Goal: Task Accomplishment & Management: Complete application form

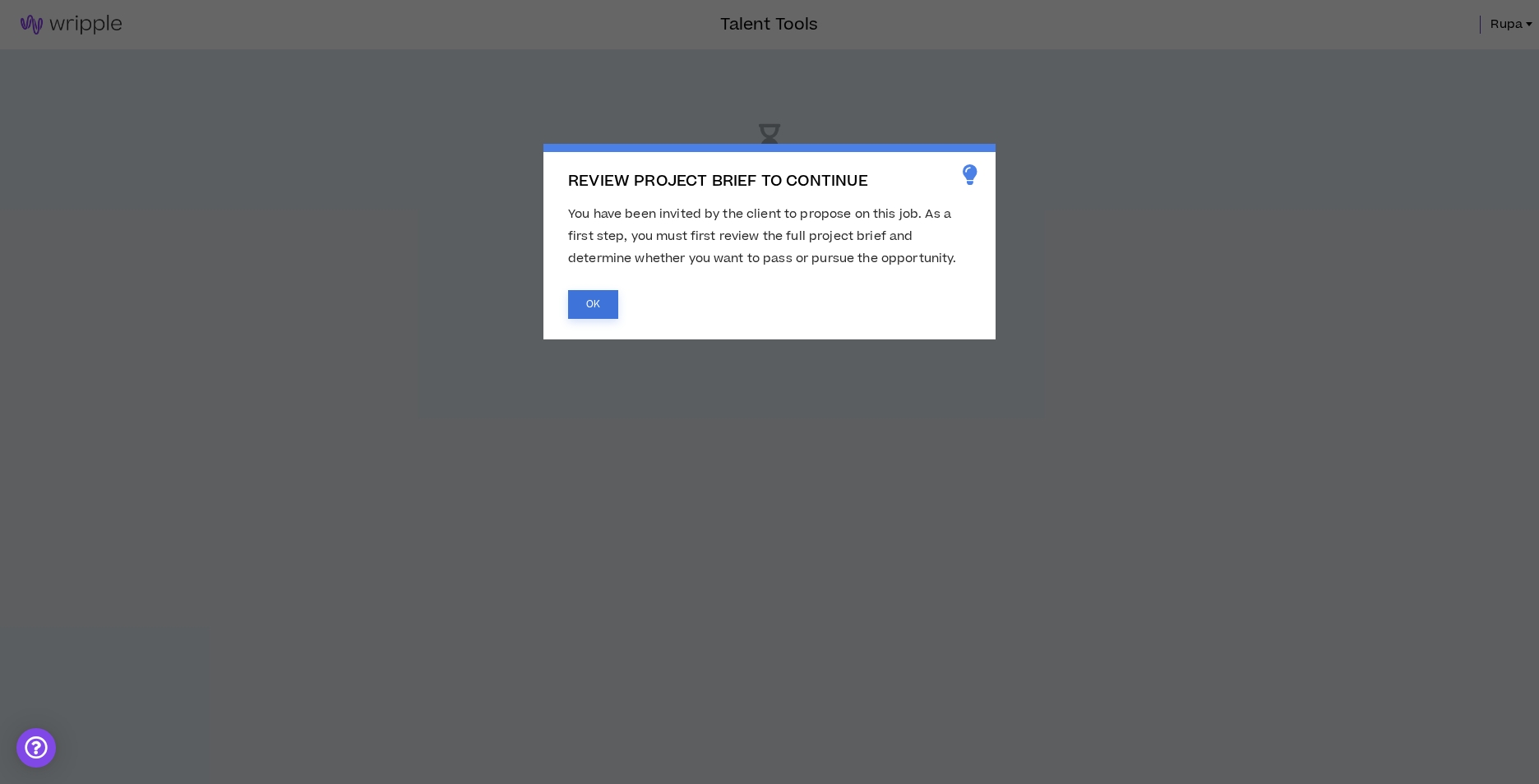
click at [599, 293] on button "OK" at bounding box center [593, 305] width 50 height 29
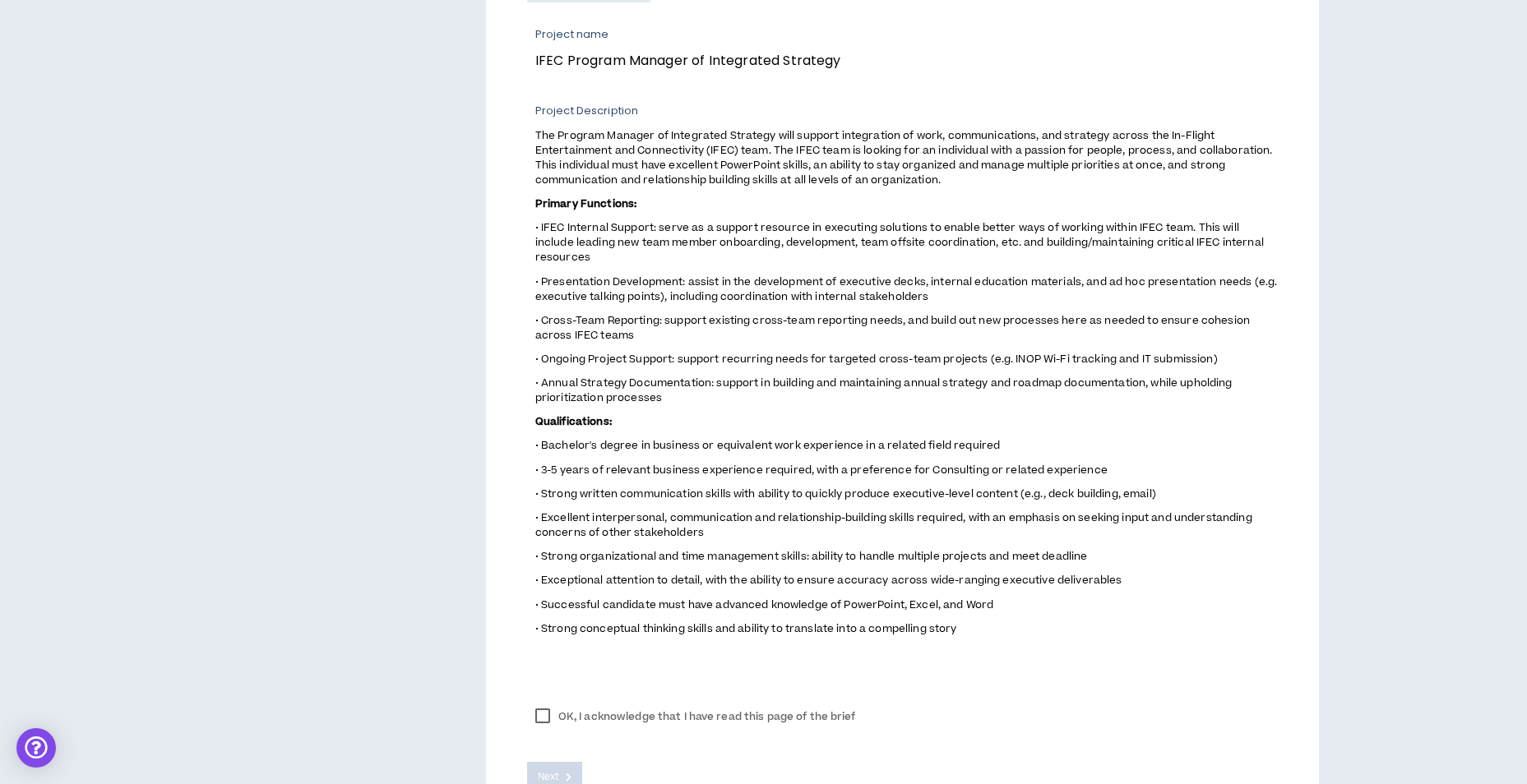
scroll to position [712, 0]
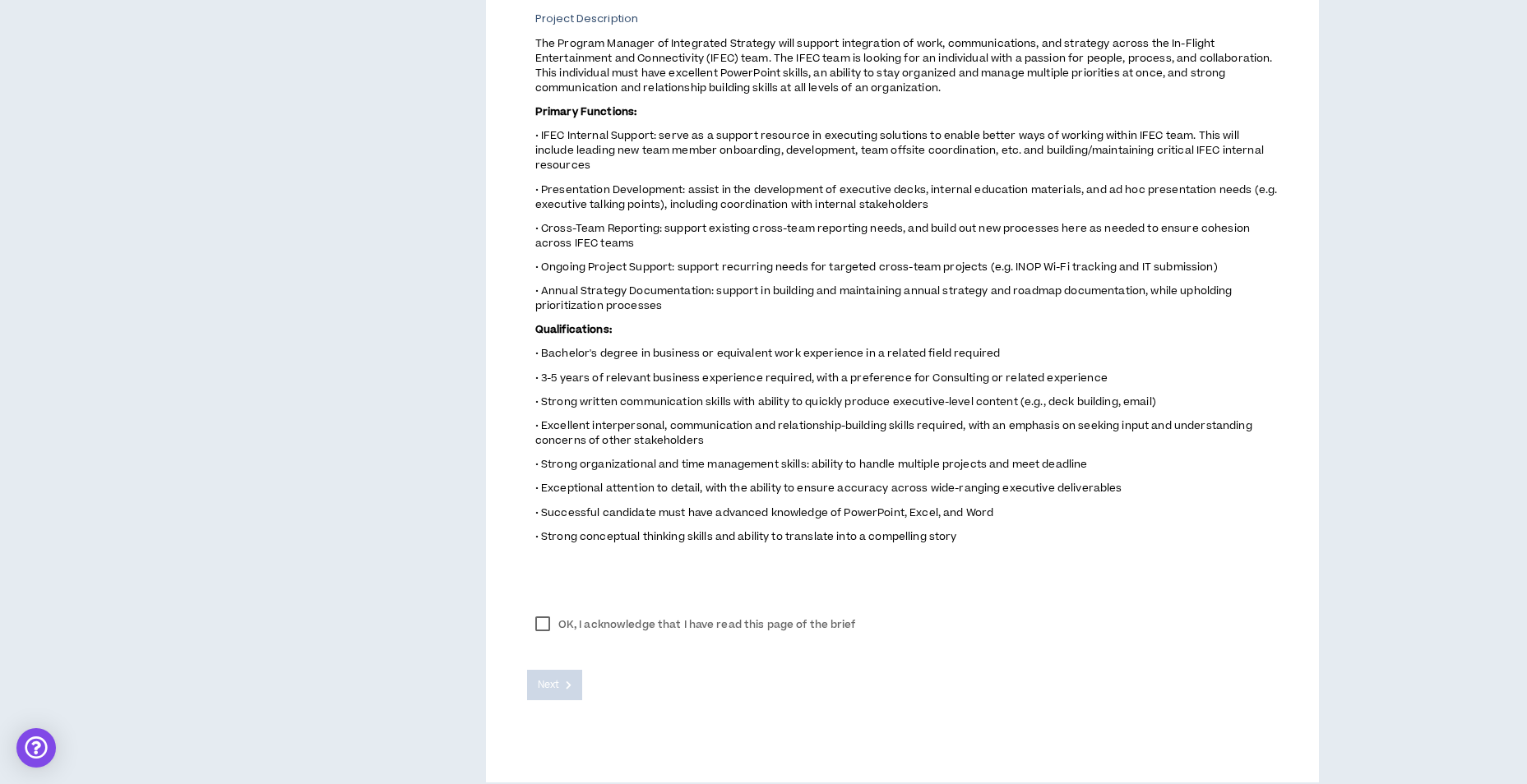
click at [539, 612] on label "OK, I acknowledge that I have read this page of the brief" at bounding box center [695, 624] width 337 height 24
click at [554, 677] on span "Next" at bounding box center [548, 684] width 22 height 15
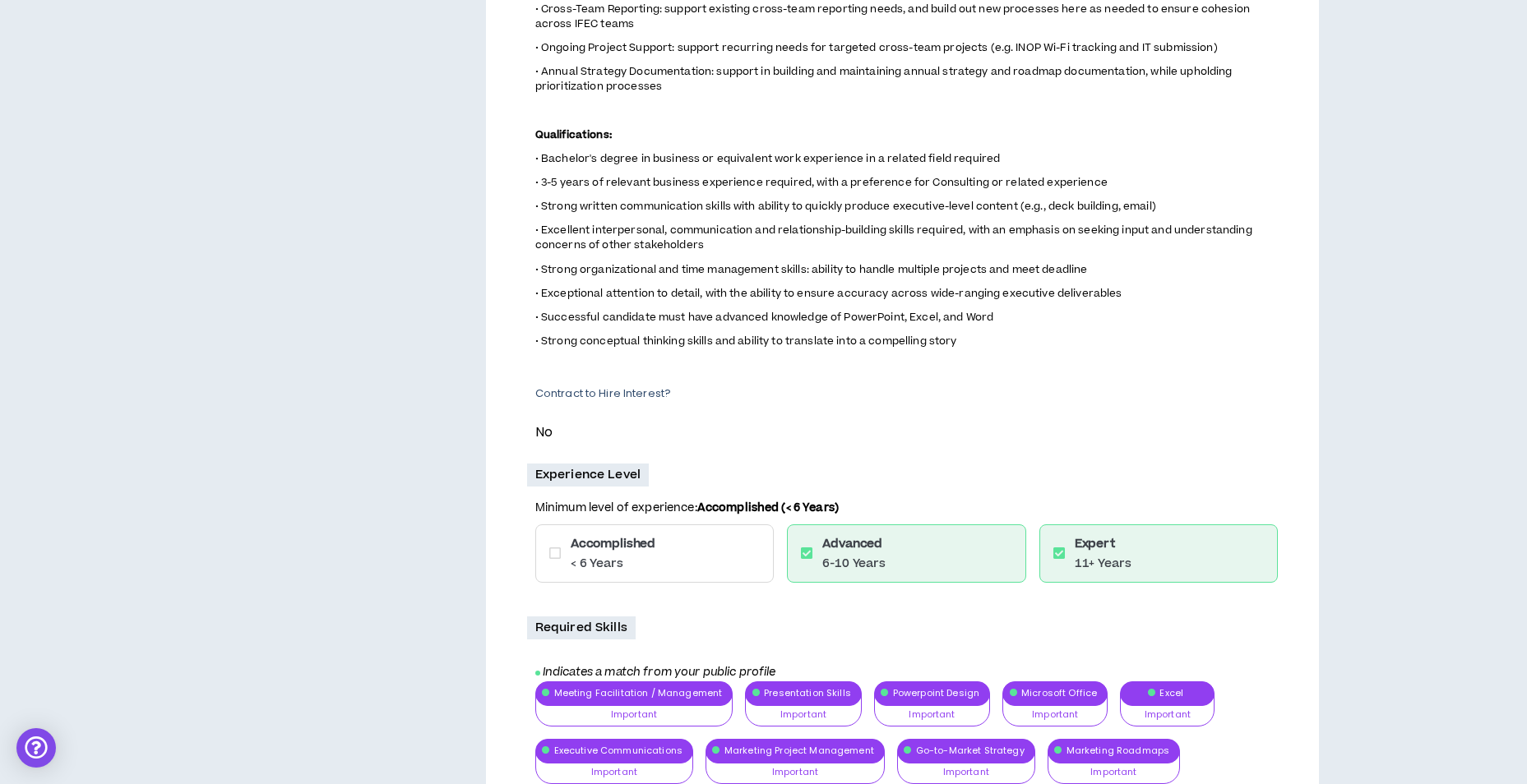
scroll to position [709, 0]
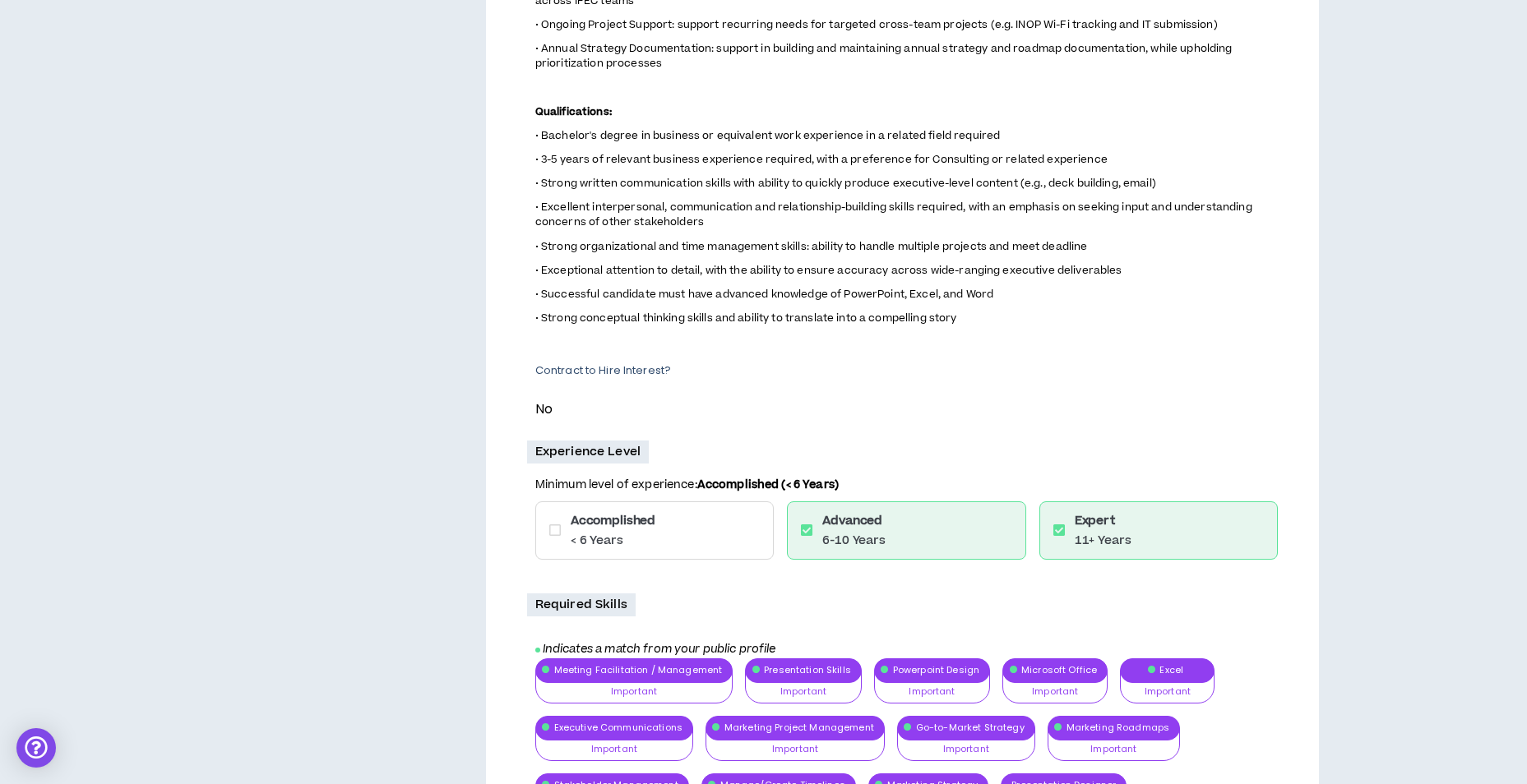
click at [654, 551] on div "Accomplished < 6 Years" at bounding box center [655, 530] width 239 height 58
click at [556, 530] on icon at bounding box center [555, 530] width 12 height 13
drag, startPoint x: 1526, startPoint y: 470, endPoint x: 1537, endPoint y: 535, distance: 65.9
click at [1146, 377] on p "Contract to Hire Interest?" at bounding box center [907, 370] width 743 height 15
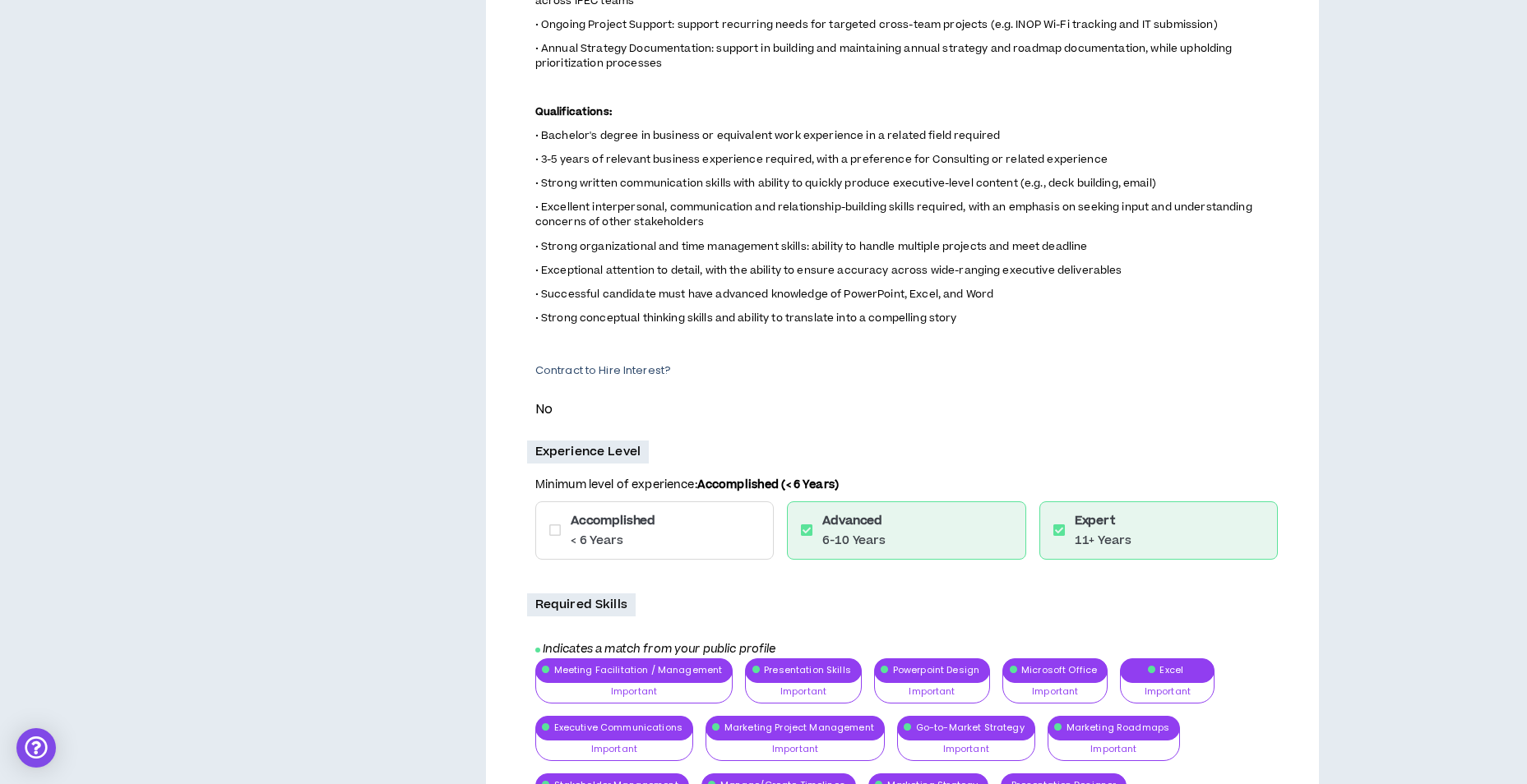
click at [551, 529] on icon at bounding box center [555, 530] width 12 height 13
click at [802, 531] on icon at bounding box center [806, 530] width 12 height 13
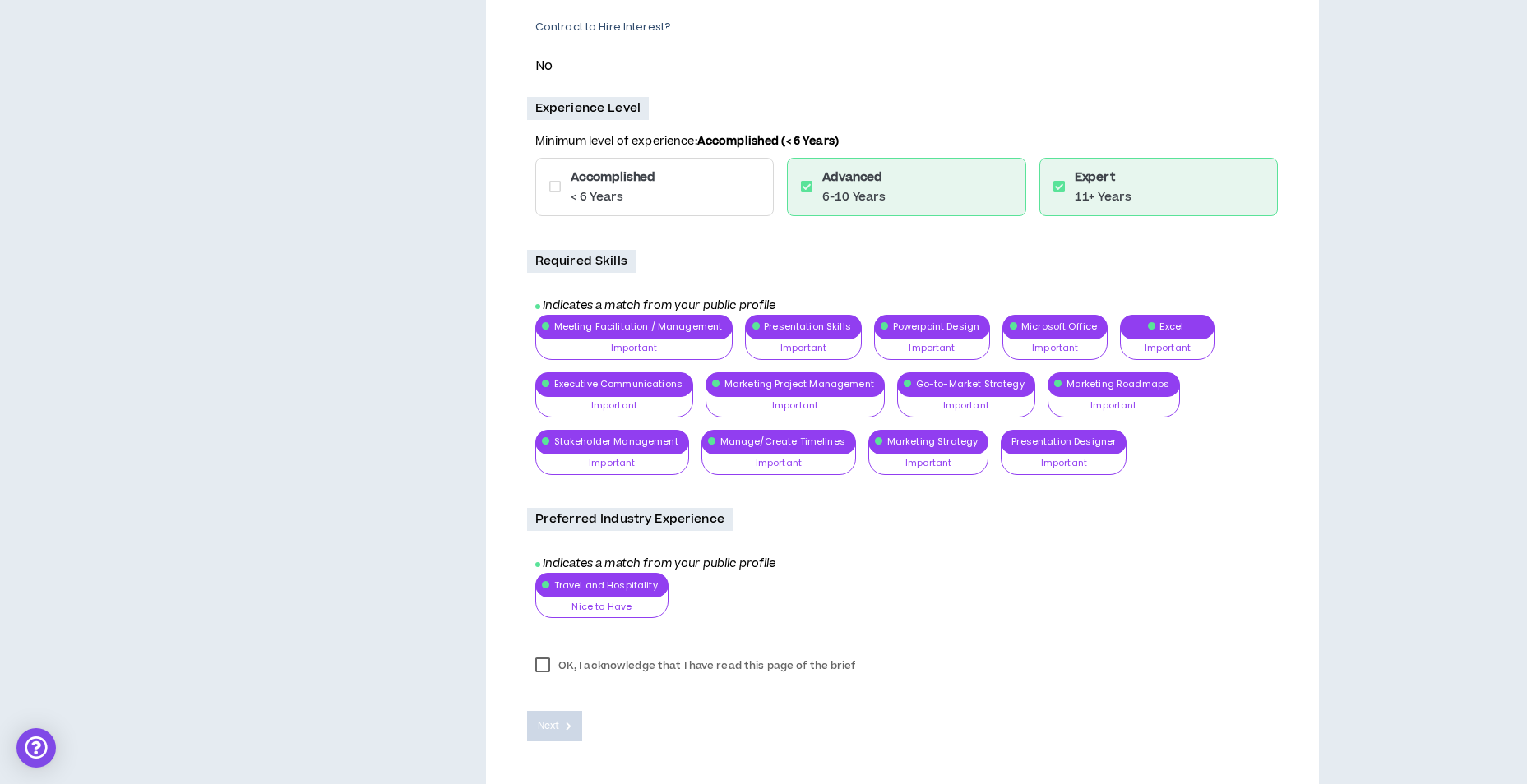
scroll to position [1108, 0]
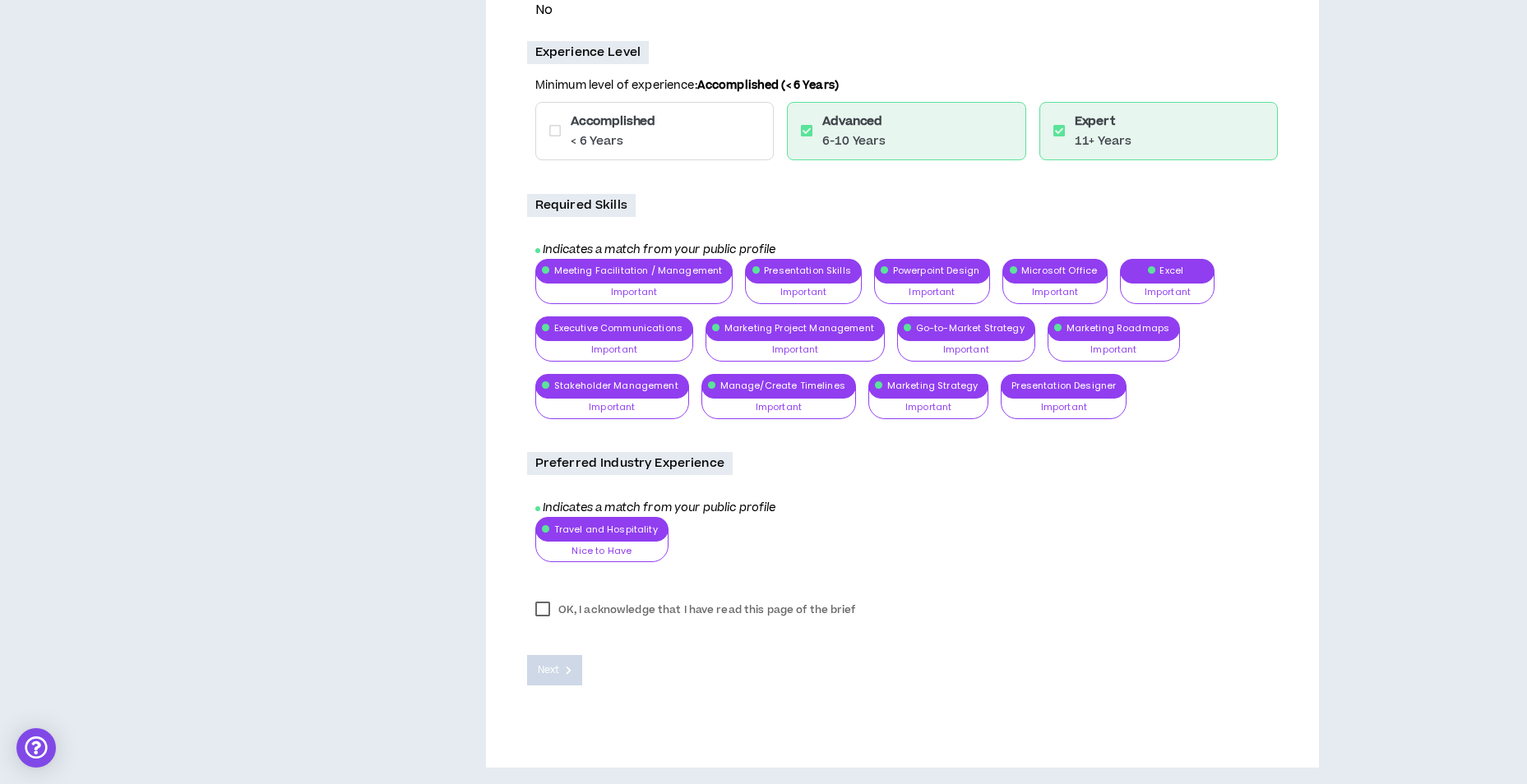
click at [546, 607] on label "OK, I acknowledge that I have read this page of the brief" at bounding box center [695, 609] width 337 height 24
click at [558, 662] on button "Next" at bounding box center [556, 671] width 56 height 31
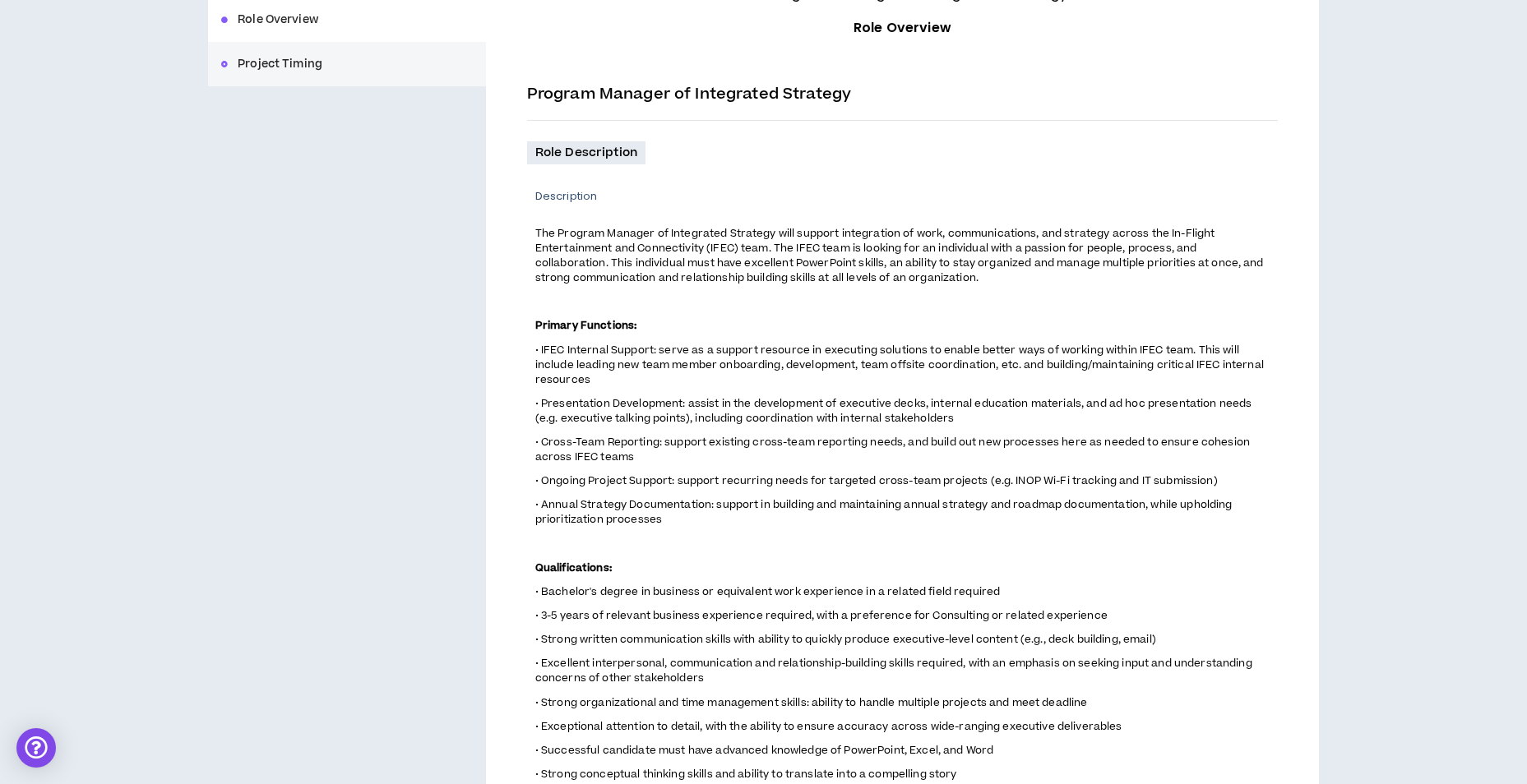
scroll to position [162, 0]
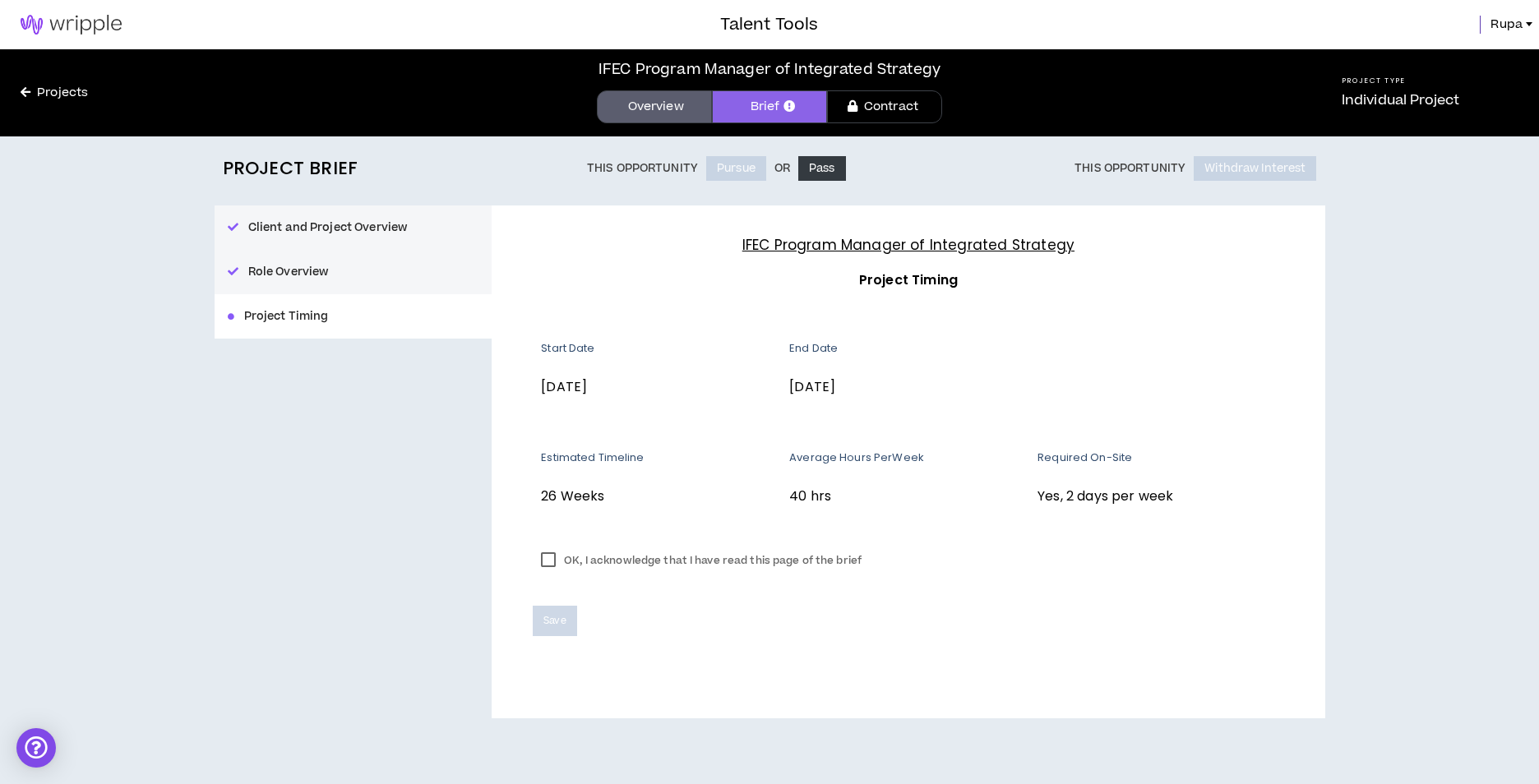
click at [1514, 222] on html "Talent Tools Rupa Projects IFEC Program Manager of Integrated Strategy Overview…" at bounding box center [769, 392] width 1539 height 784
click at [549, 557] on label "OK, I acknowledge that I have read this page of the brief" at bounding box center [701, 560] width 337 height 24
click at [541, 621] on button "Save" at bounding box center [555, 621] width 44 height 31
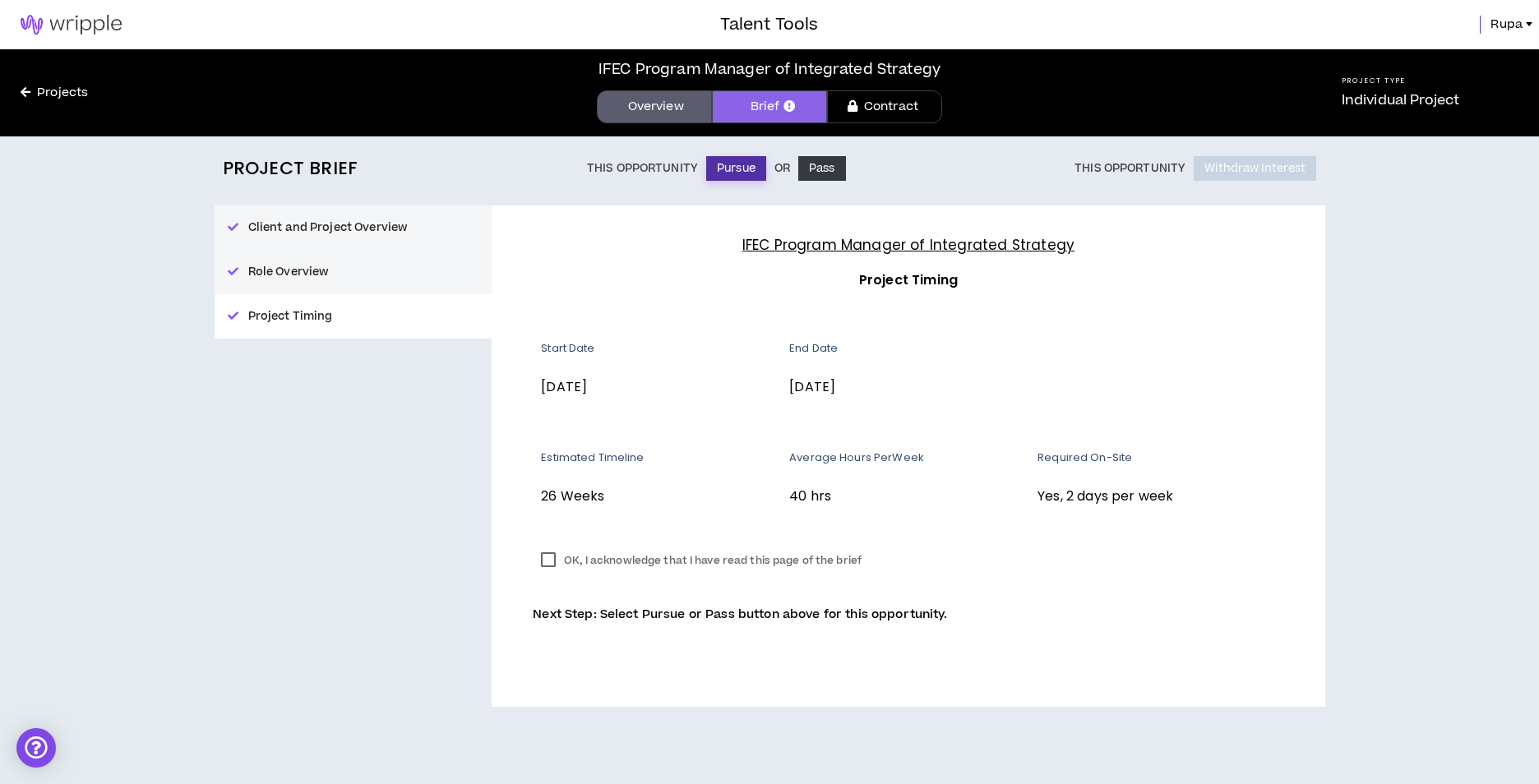
click at [734, 170] on button "Pursue" at bounding box center [736, 168] width 60 height 24
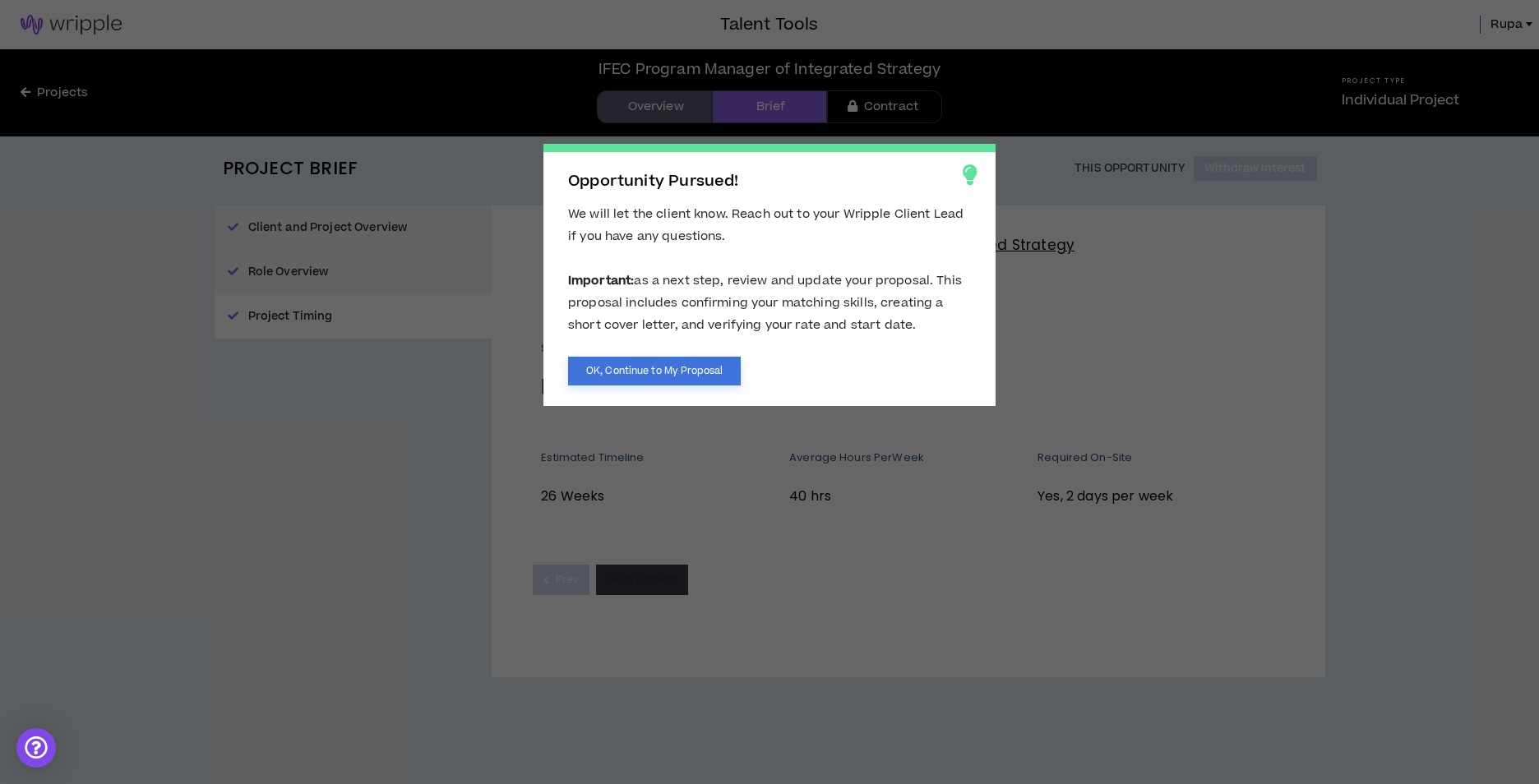
click at [704, 364] on button "OK, Continue to My Proposal" at bounding box center [655, 371] width 173 height 29
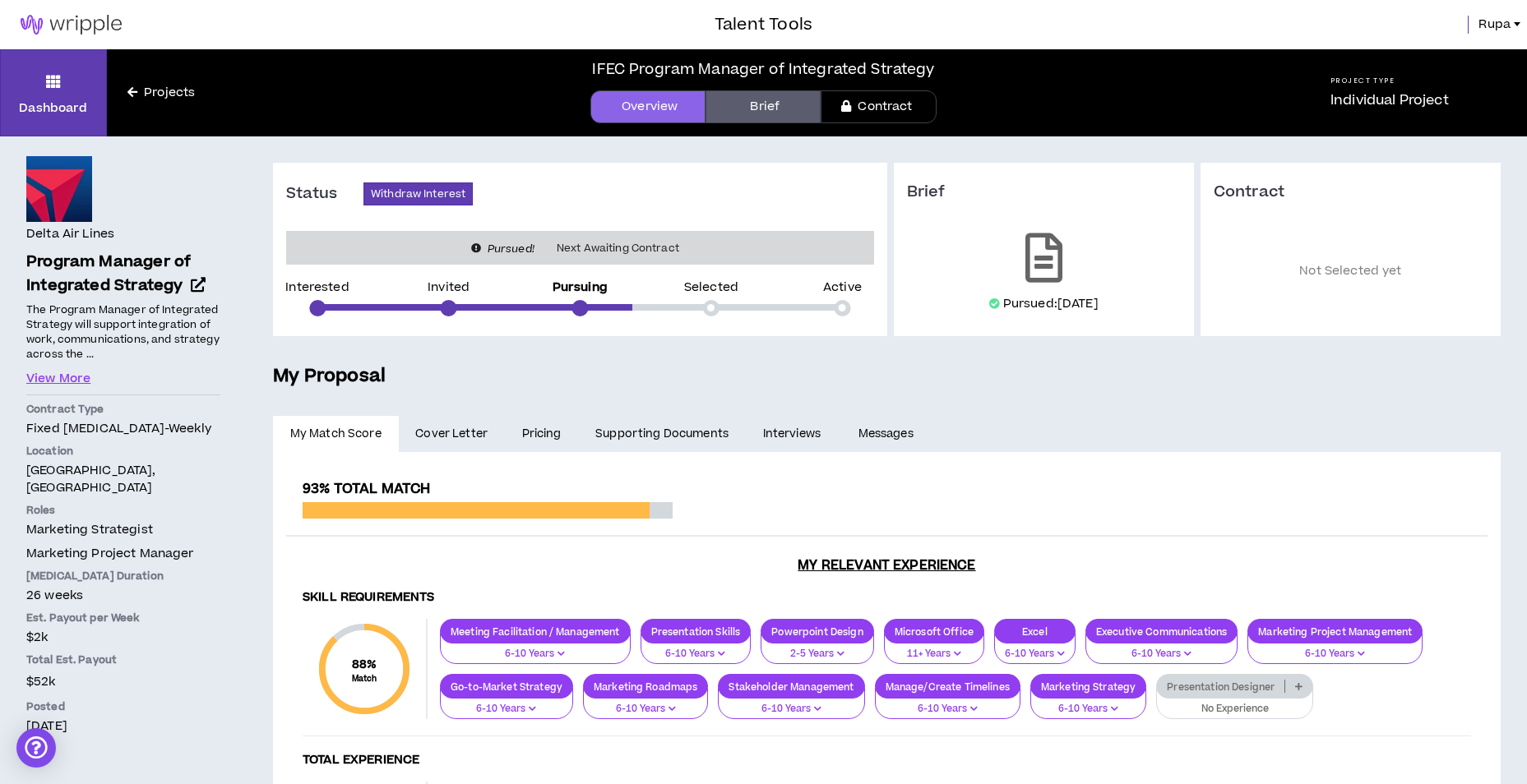
click at [471, 433] on span "Cover Letter" at bounding box center [451, 434] width 73 height 18
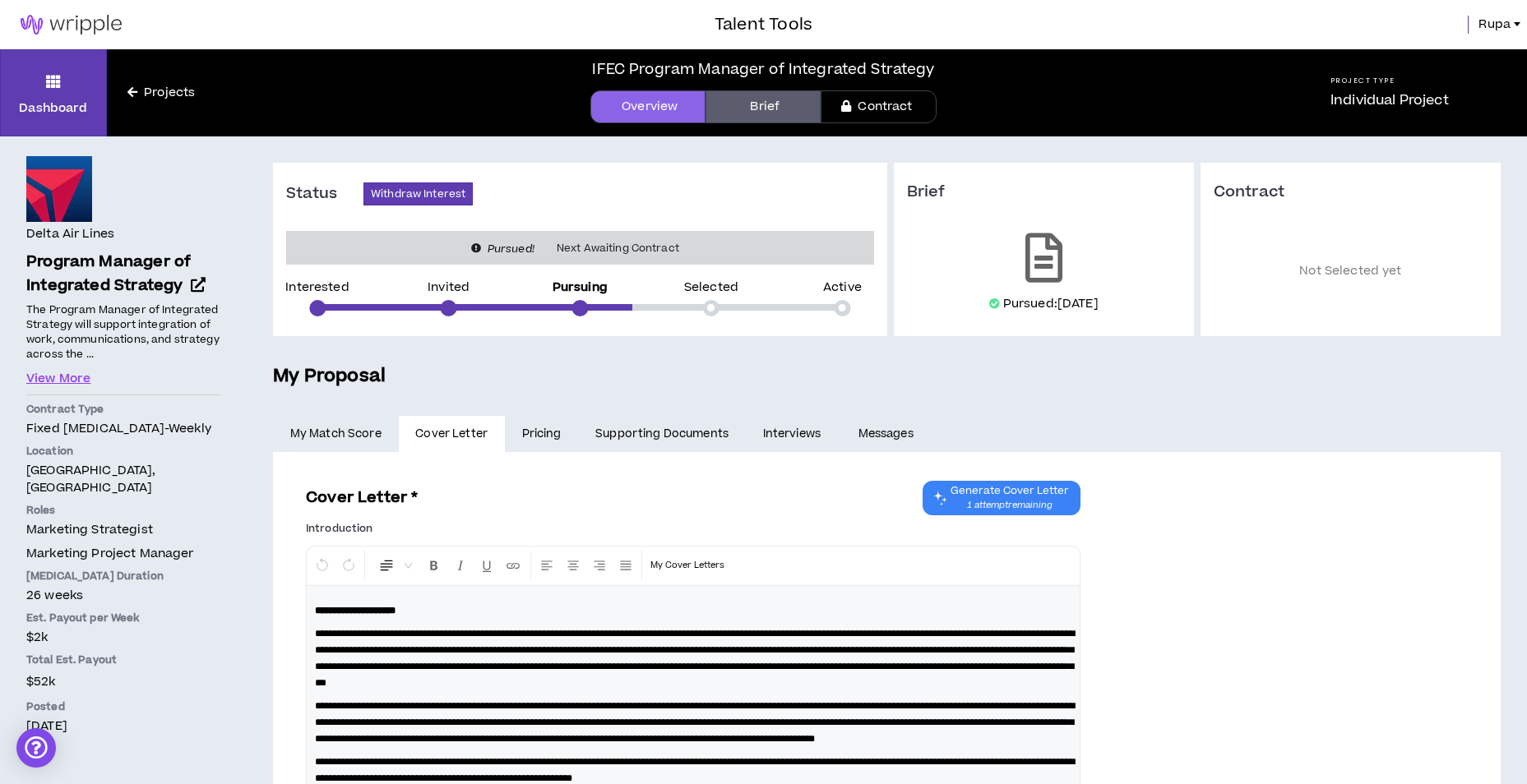
click at [568, 438] on link "Pricing" at bounding box center [542, 434] width 74 height 36
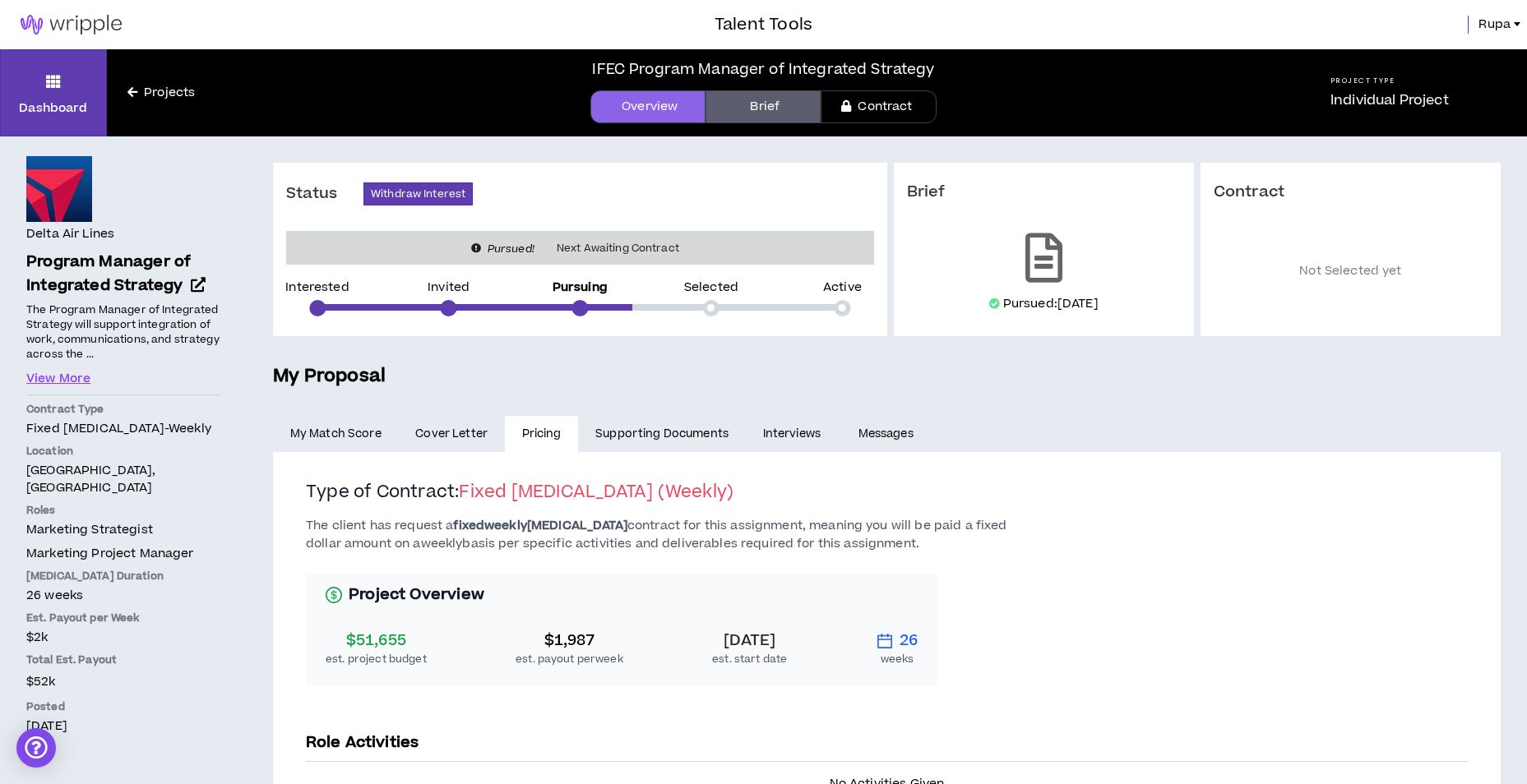
click at [684, 441] on link "Supporting Documents" at bounding box center [662, 434] width 167 height 36
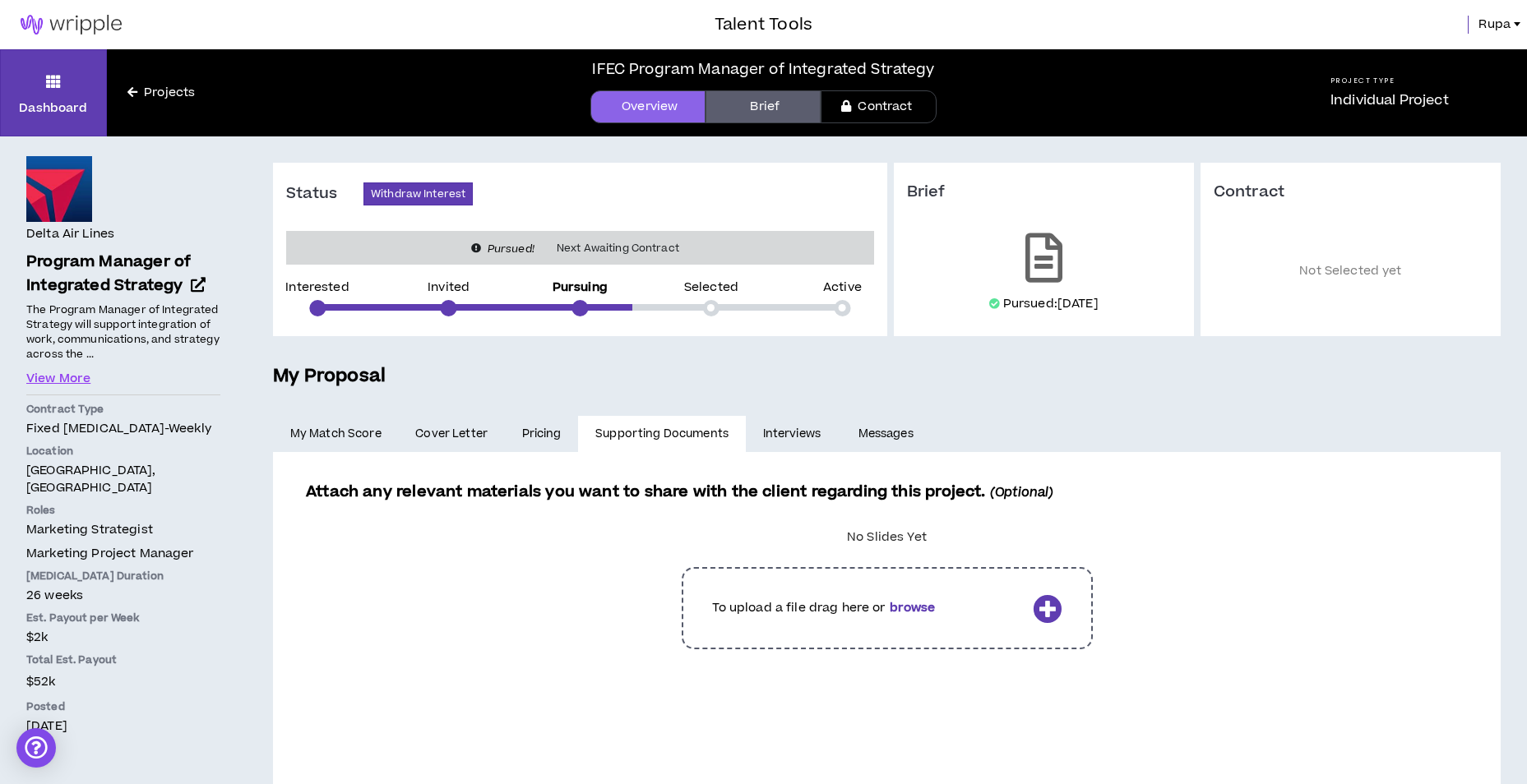
click at [793, 426] on link "Interviews" at bounding box center [793, 434] width 95 height 36
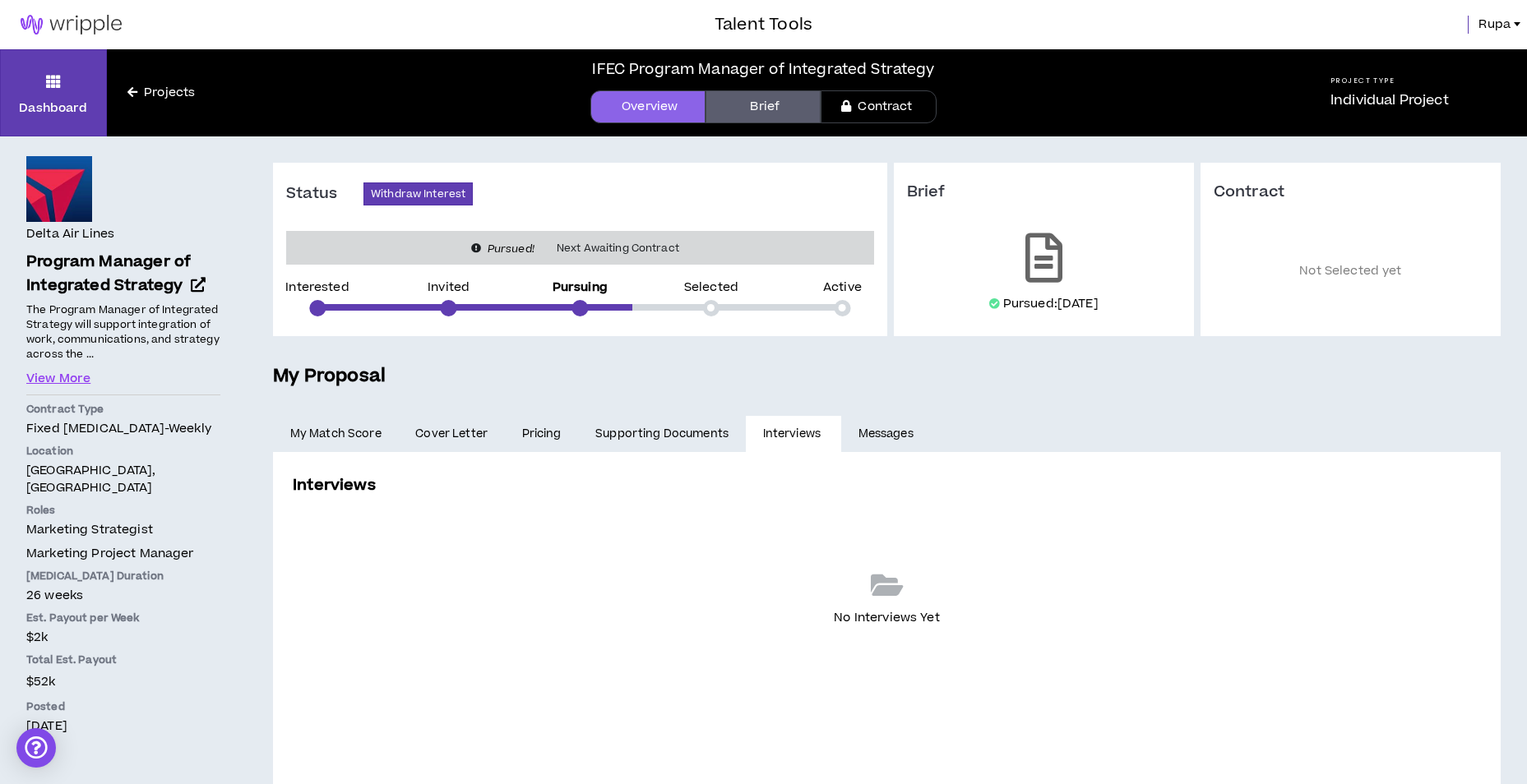
click at [863, 426] on link "Messages" at bounding box center [887, 434] width 93 height 36
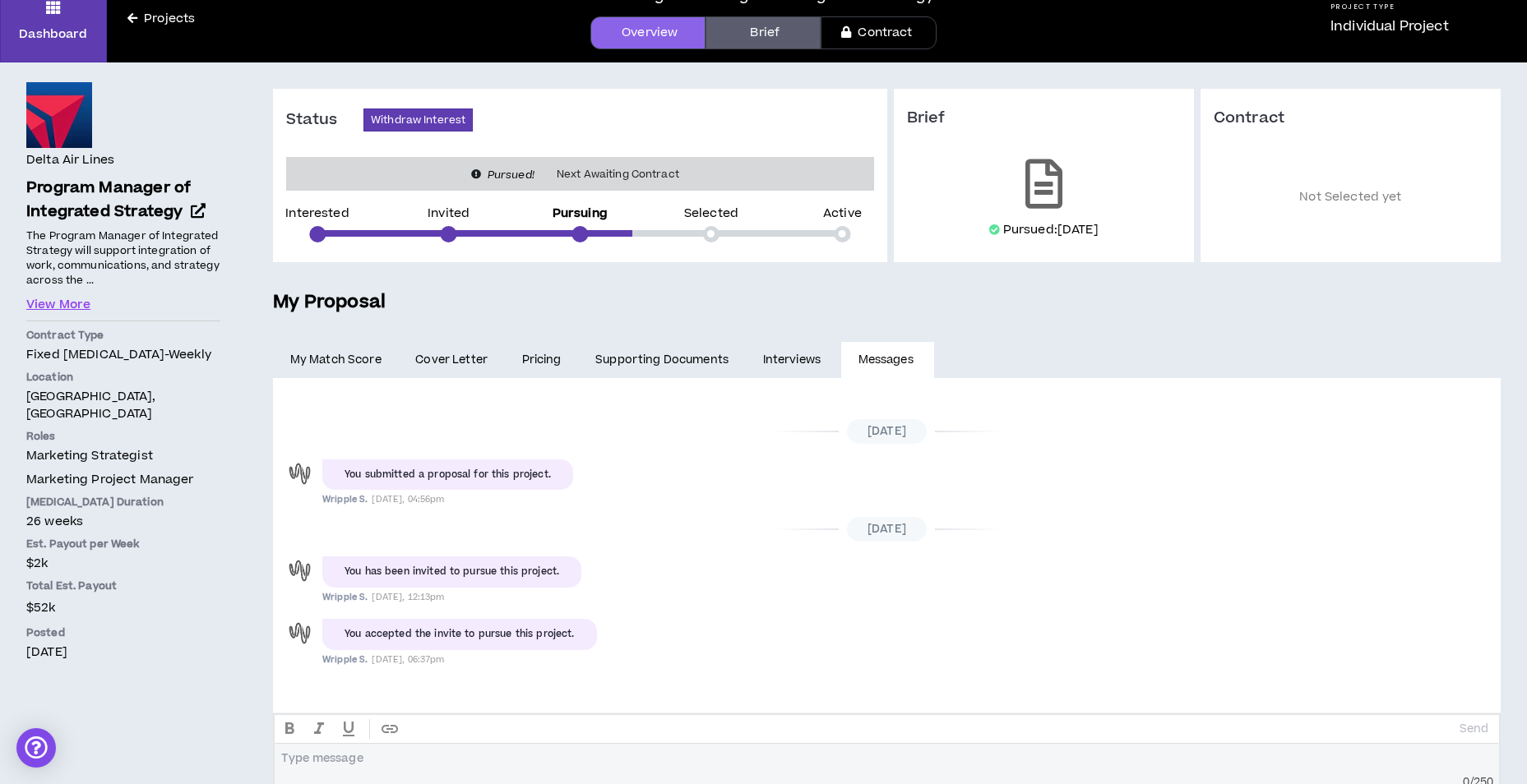
scroll to position [110, 0]
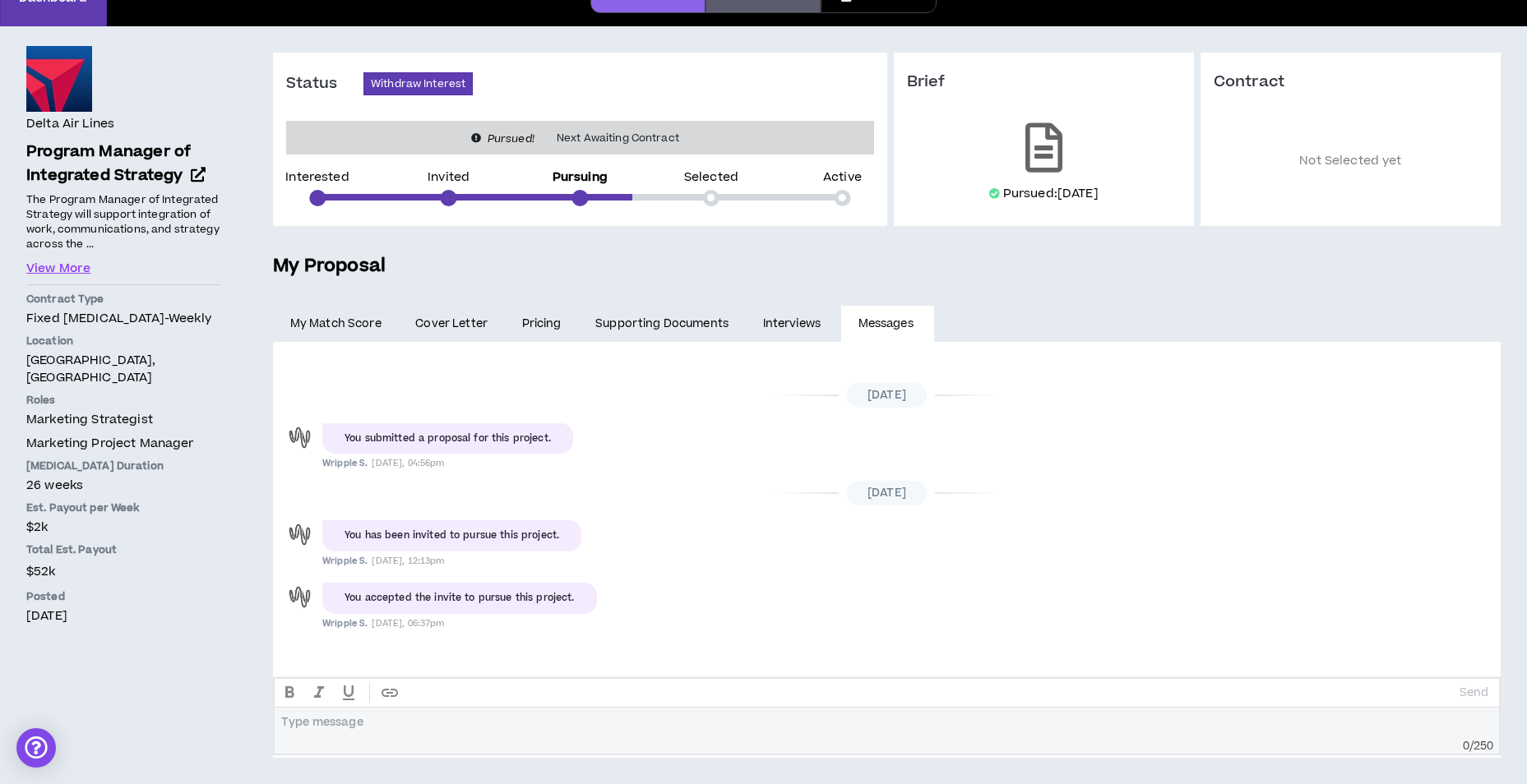
click at [624, 718] on div at bounding box center [887, 722] width 1210 height 15
click at [691, 318] on link "Supporting Documents" at bounding box center [662, 324] width 167 height 36
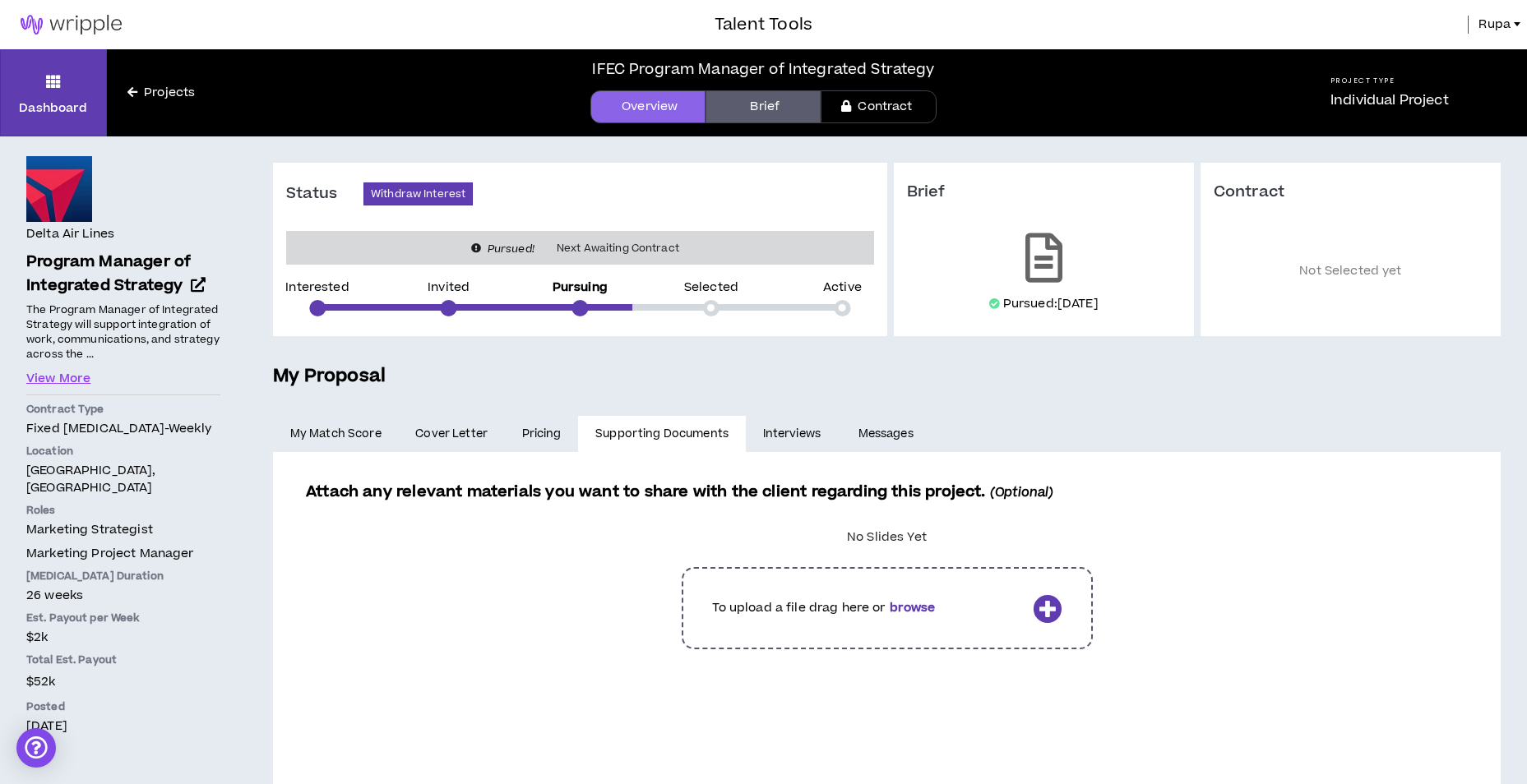
click at [905, 606] on label at bounding box center [886, 608] width 1128 height 107
click at [0, 0] on input "file" at bounding box center [0, 0] width 0 height 0
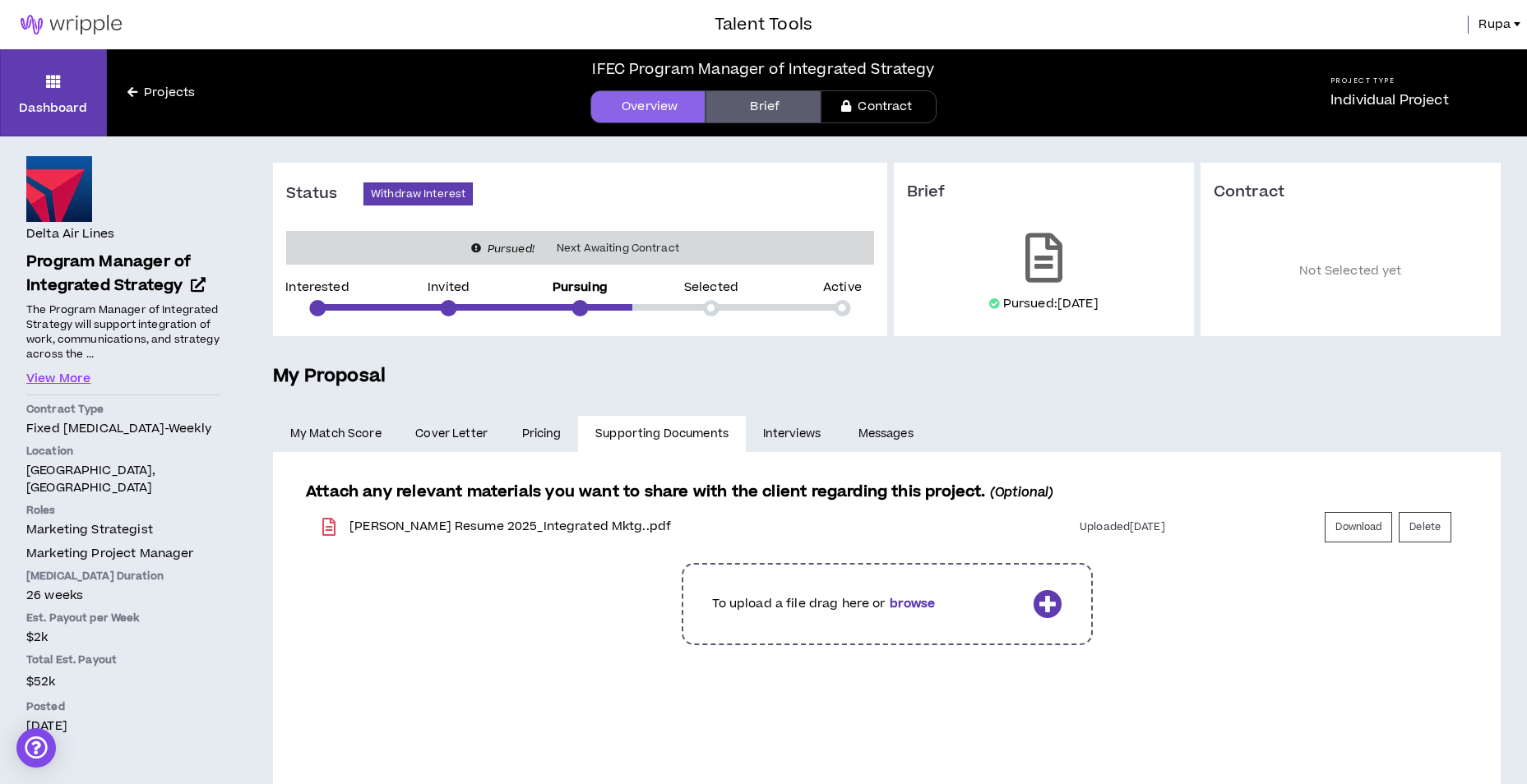
scroll to position [64, 0]
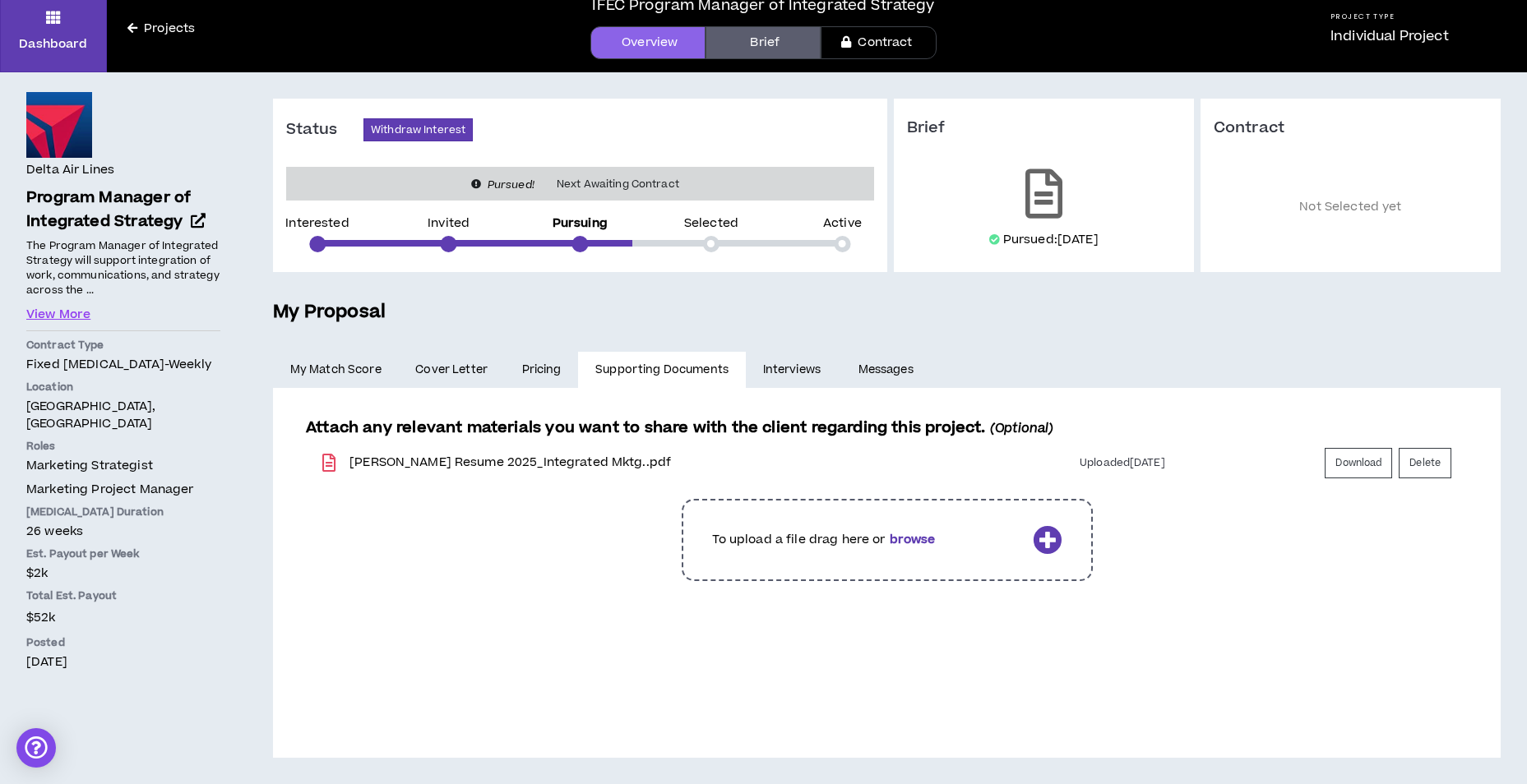
click at [776, 362] on link "Interviews" at bounding box center [793, 370] width 95 height 36
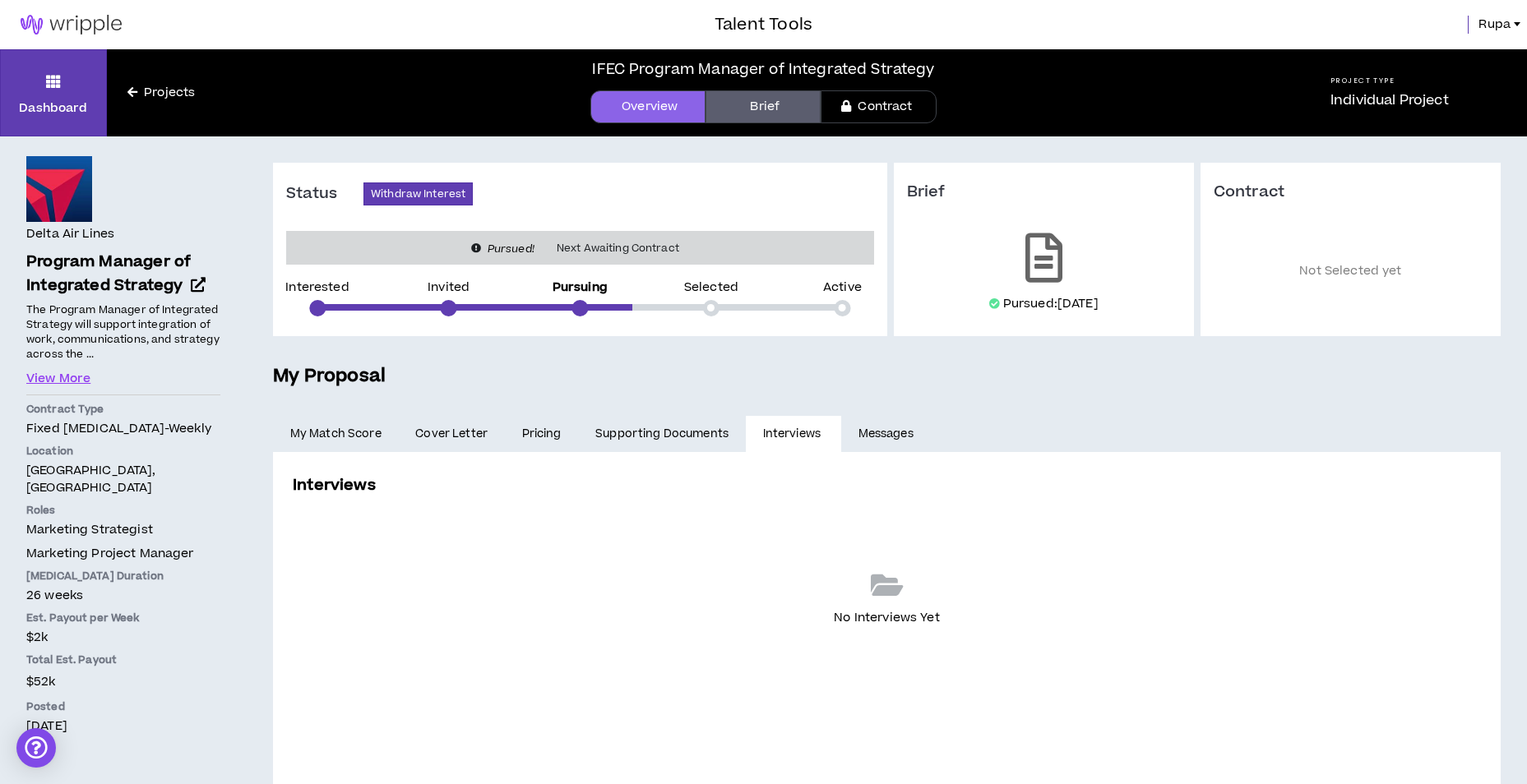
click at [895, 431] on link "Messages" at bounding box center [887, 434] width 93 height 36
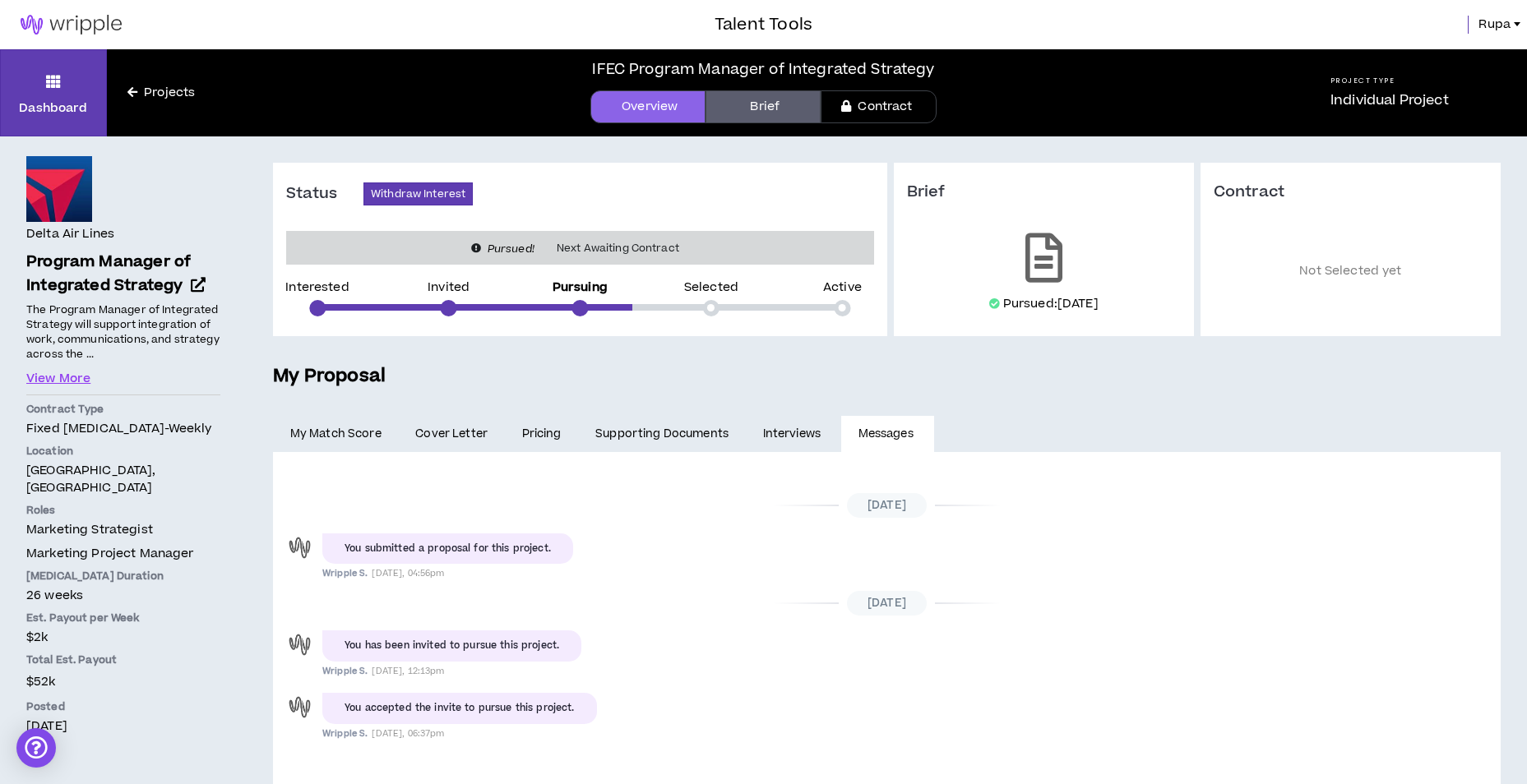
click at [628, 446] on link "Supporting Documents" at bounding box center [662, 434] width 167 height 36
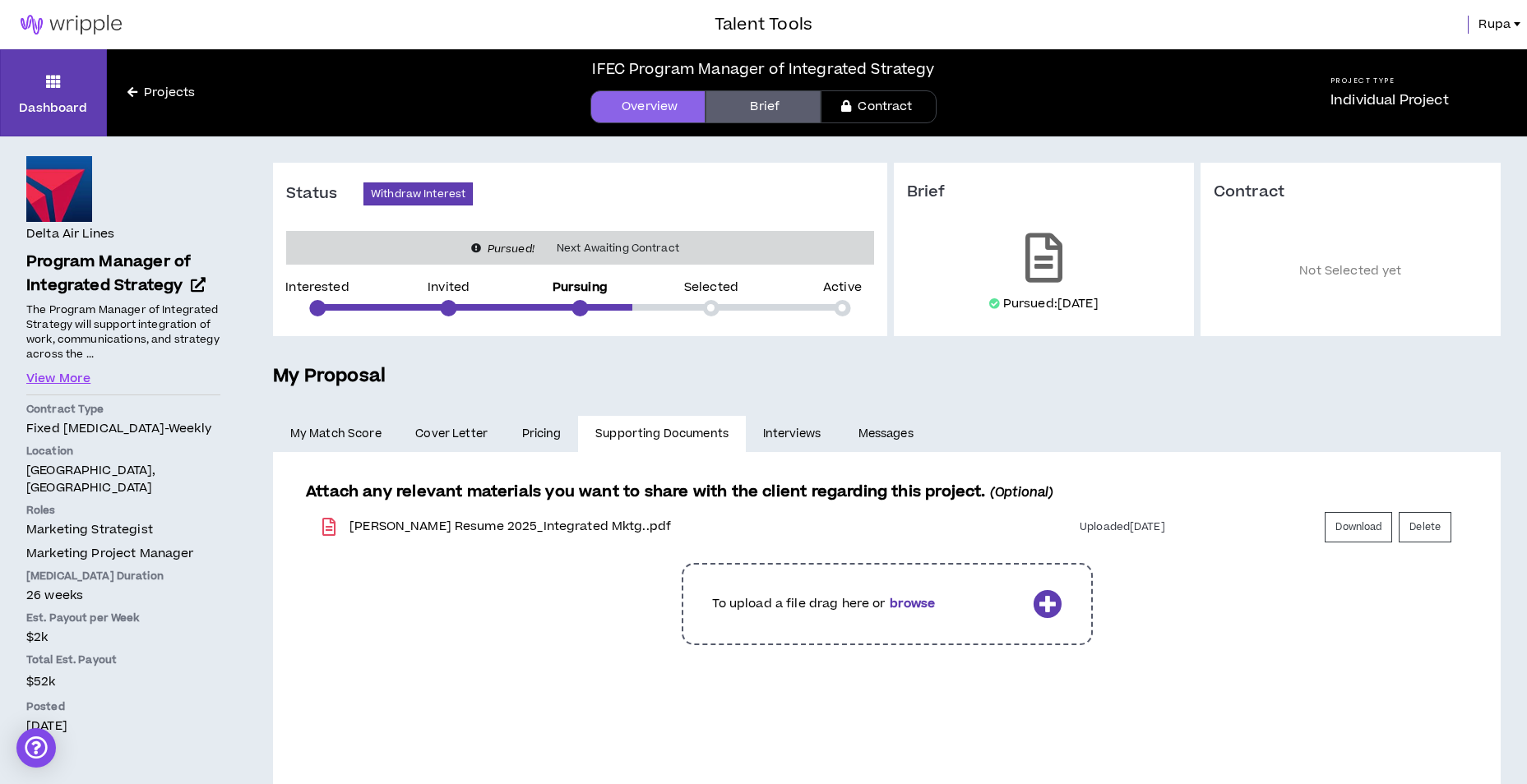
click at [739, 103] on link "Brief" at bounding box center [763, 107] width 115 height 33
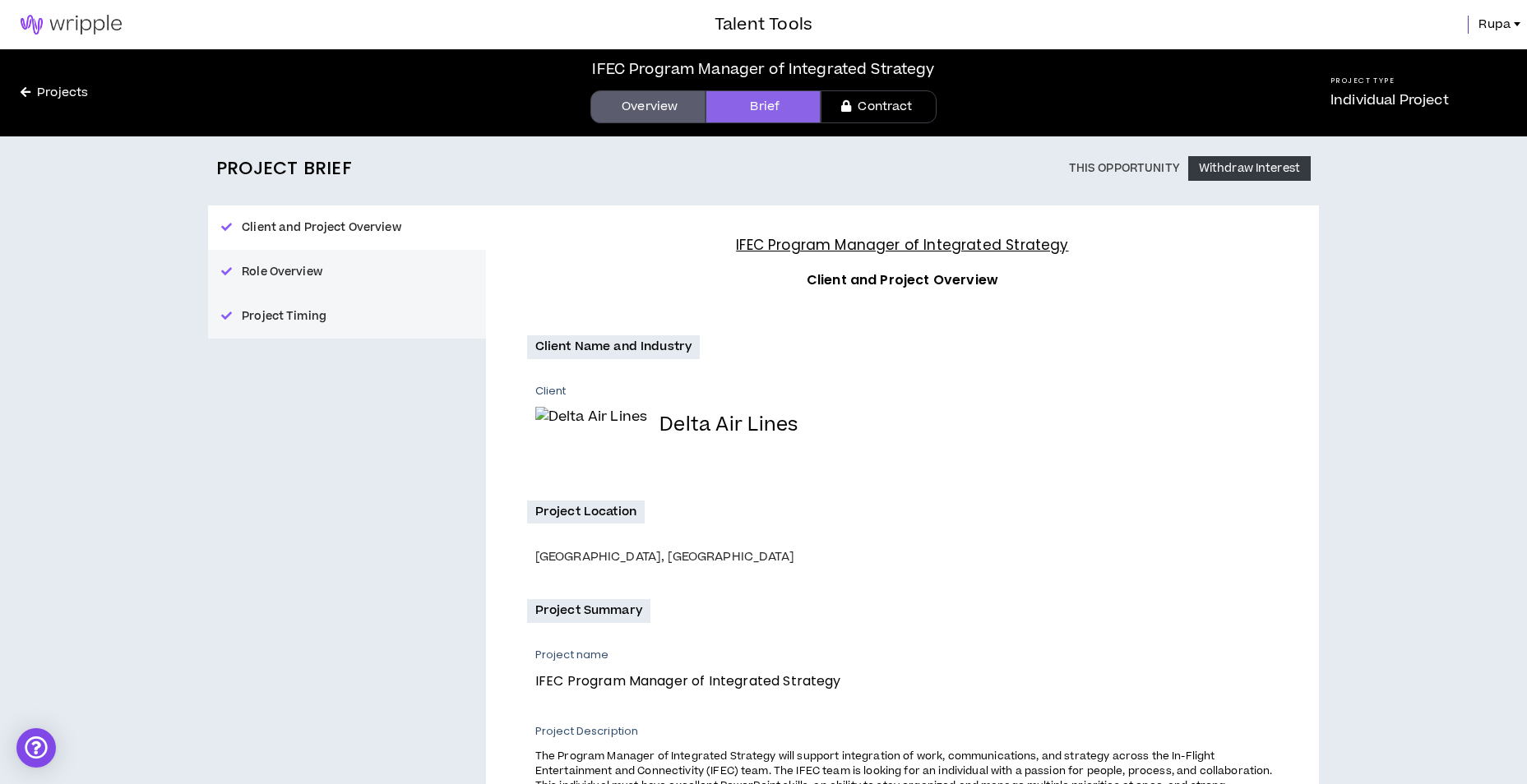
scroll to position [671, 0]
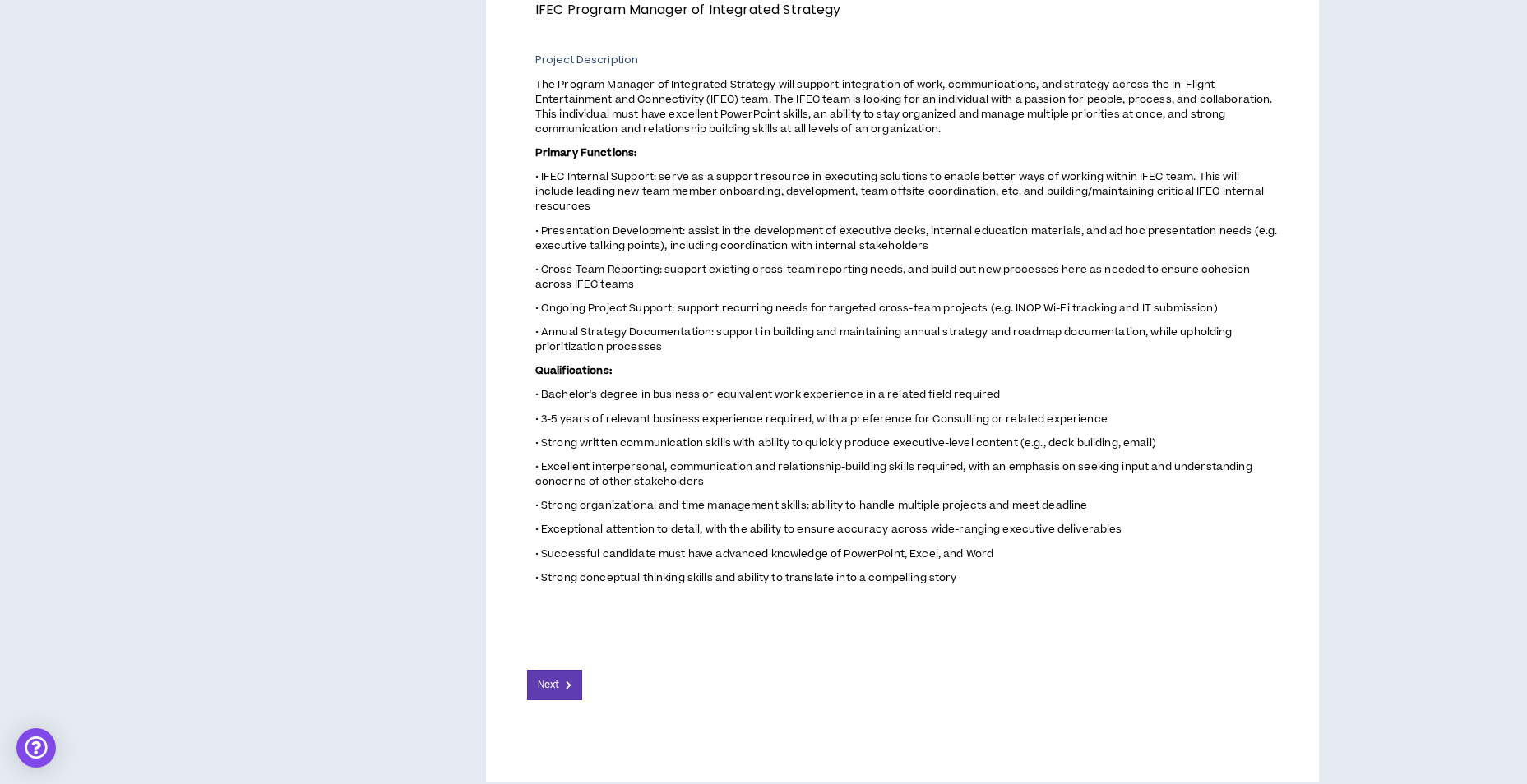
click at [1526, 257] on div "Project Brief This Opportunity Withdraw Interest Client and Project Overview Ro…" at bounding box center [764, 131] width 1527 height 1333
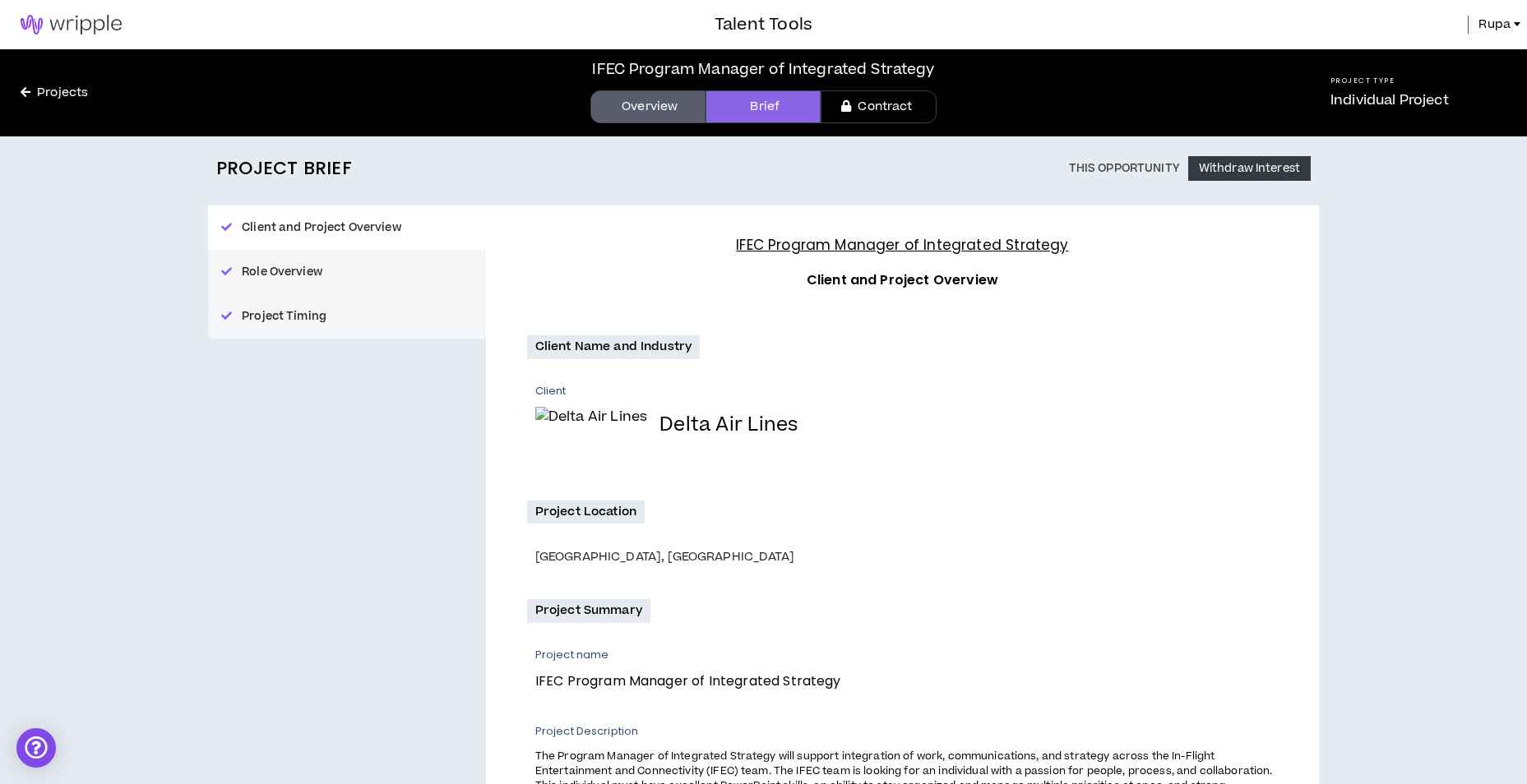
click at [34, 92] on link "Projects" at bounding box center [54, 93] width 109 height 18
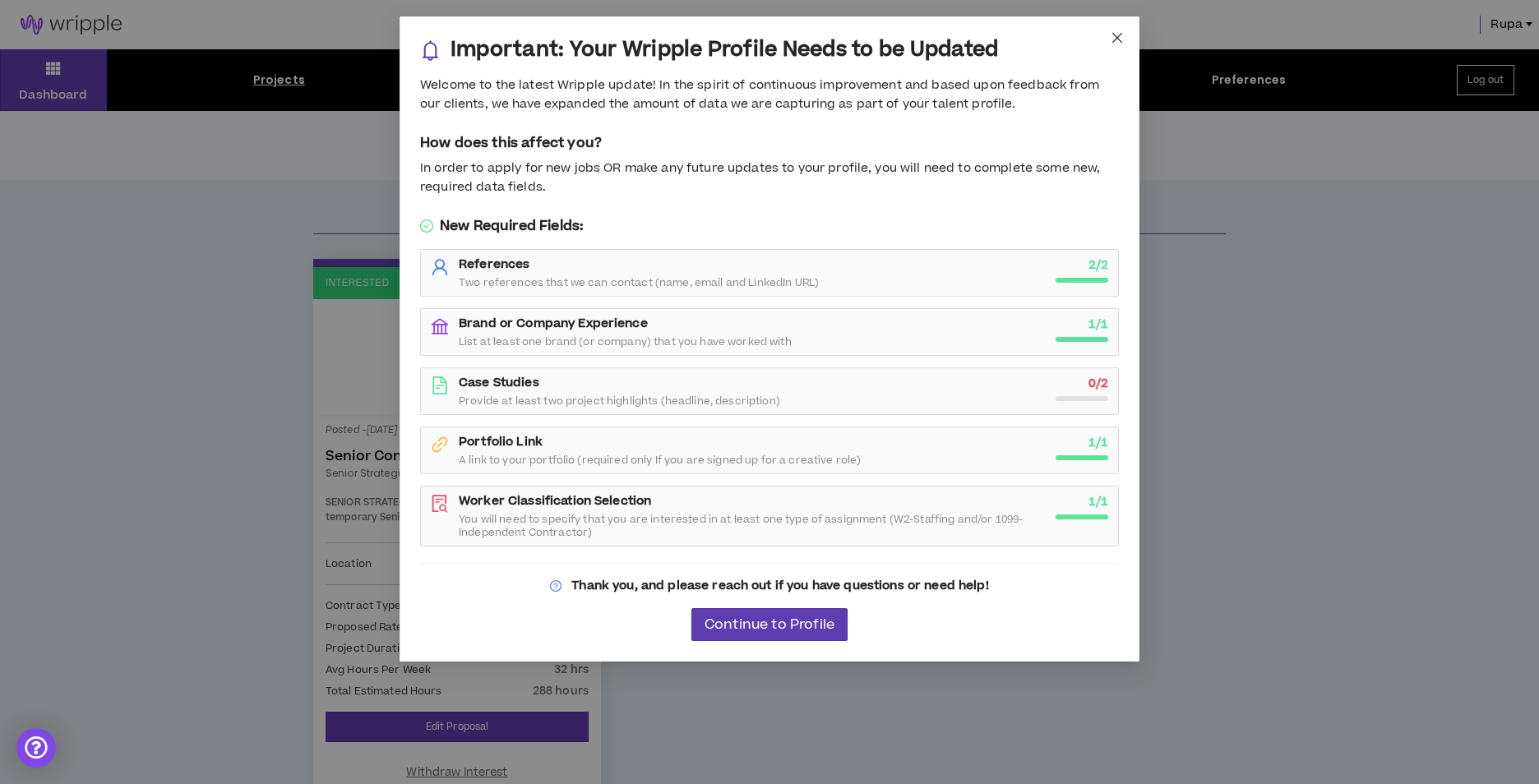
click at [1120, 26] on span "Close" at bounding box center [1117, 38] width 44 height 44
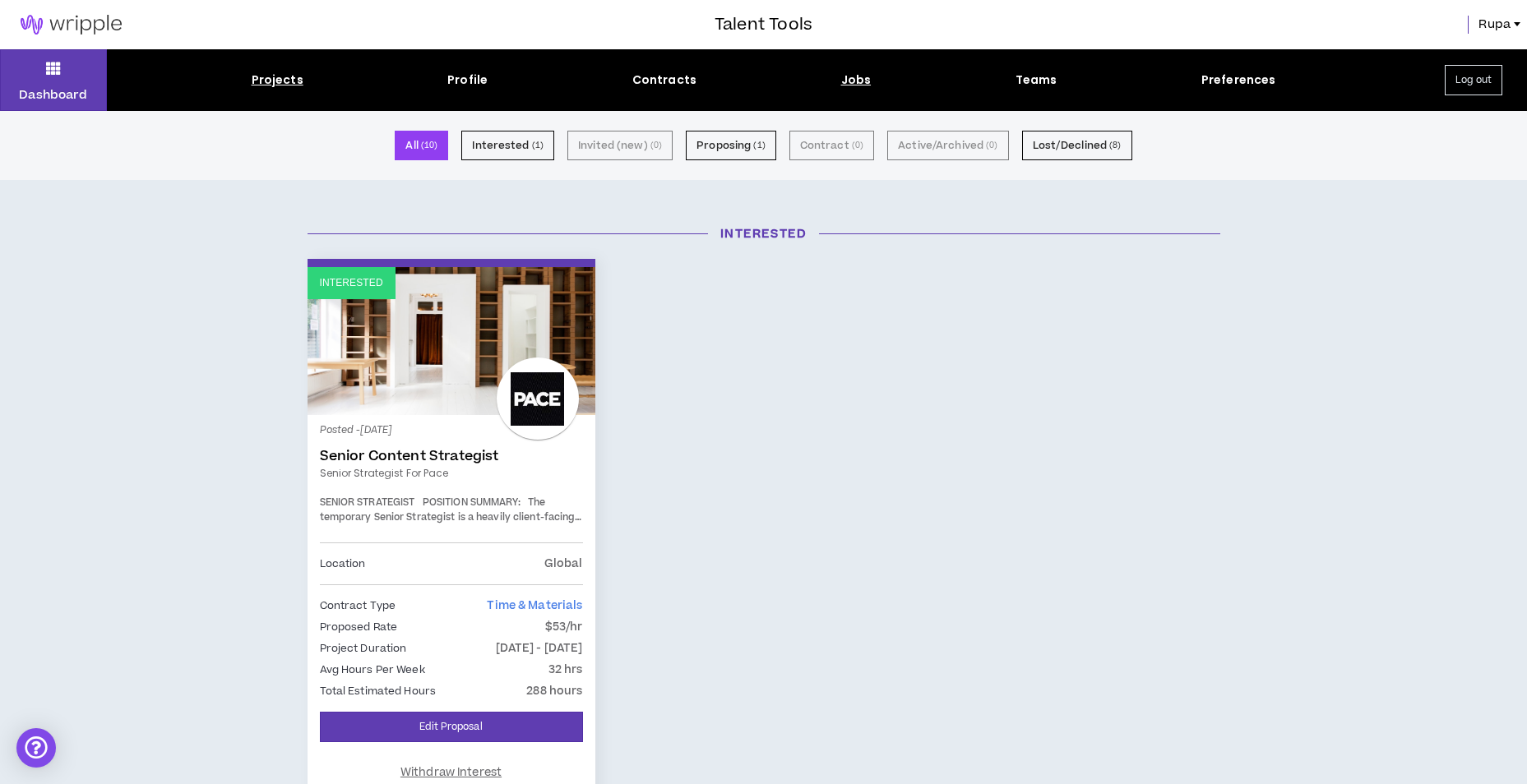
click at [851, 77] on div "Jobs" at bounding box center [856, 80] width 31 height 17
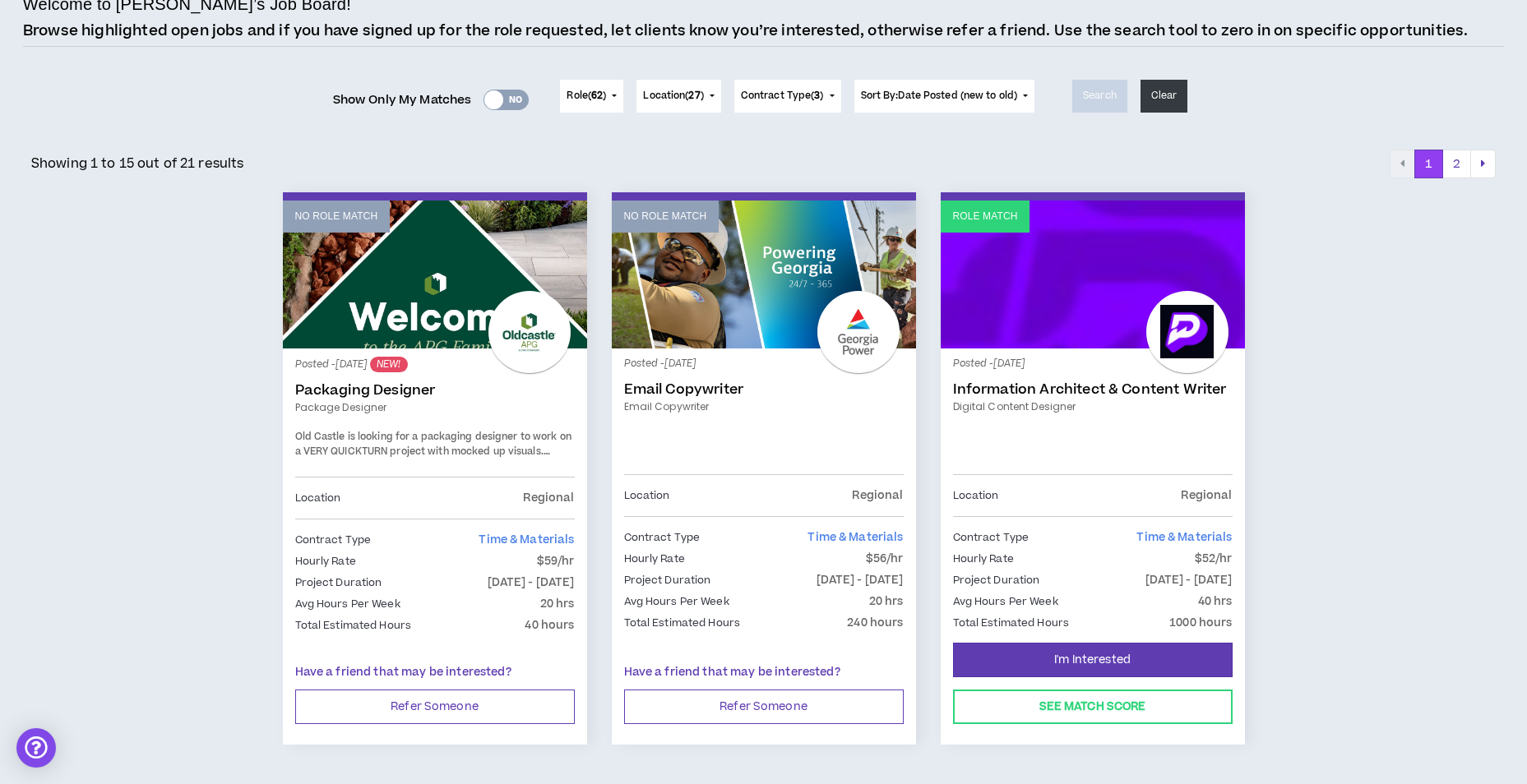
scroll to position [112, 0]
